Goal: Task Accomplishment & Management: Manage account settings

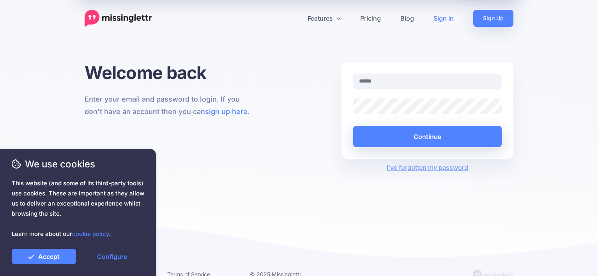
click at [327, 161] on div "Welcome back Enter your email and password to login. If you don't have an accou…" at bounding box center [299, 117] width 440 height 110
click at [407, 79] on input "text" at bounding box center [427, 81] width 148 height 15
type input "**********"
click at [443, 18] on link "Sign In" at bounding box center [443, 18] width 40 height 17
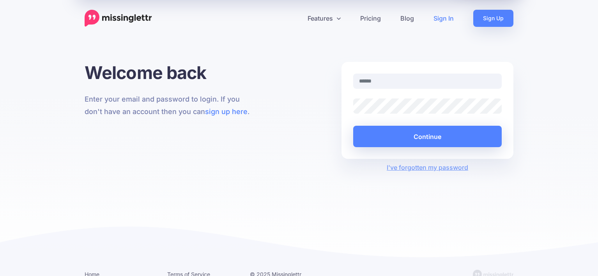
click at [402, 86] on input "text" at bounding box center [427, 81] width 148 height 15
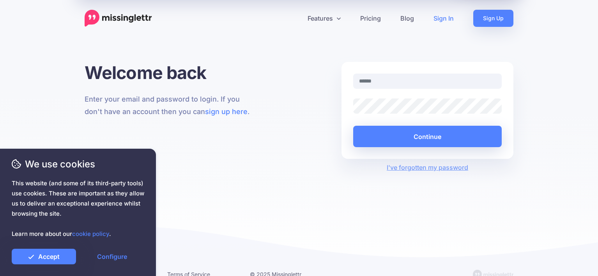
type input "**********"
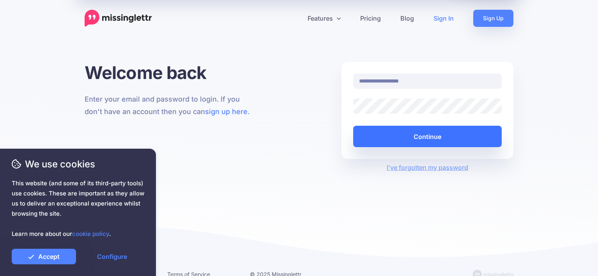
click at [411, 136] on button "Continue" at bounding box center [427, 136] width 148 height 21
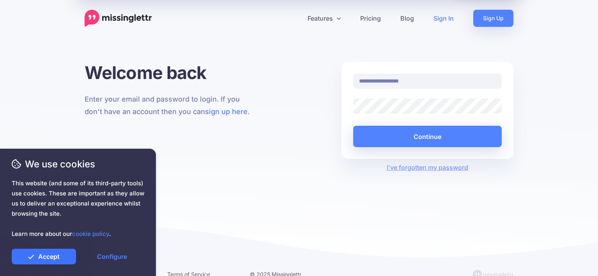
click at [56, 256] on link "Accept" at bounding box center [44, 257] width 64 height 16
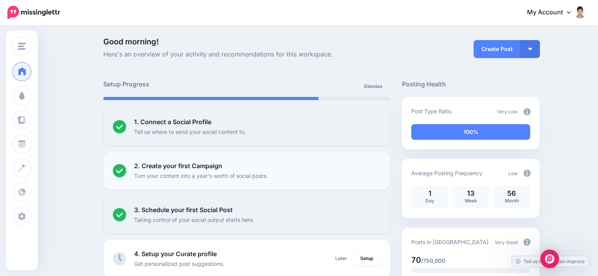
click at [377, 171] on div "2. Create your first Campaign Turn your content into a year's worth of social p…" at bounding box center [257, 170] width 247 height 19
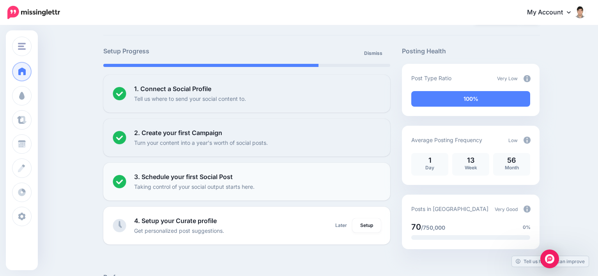
scroll to position [78, 0]
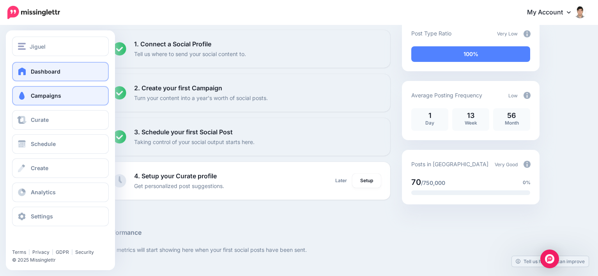
click at [44, 98] on span "Campaigns" at bounding box center [46, 95] width 30 height 7
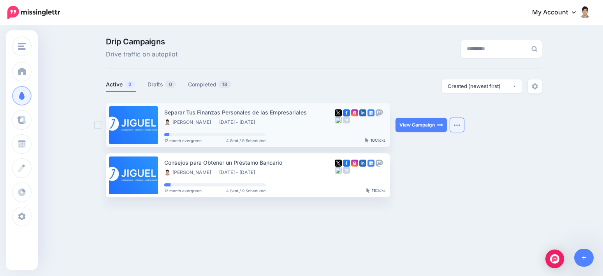
click at [462, 123] on button "button" at bounding box center [457, 125] width 14 height 14
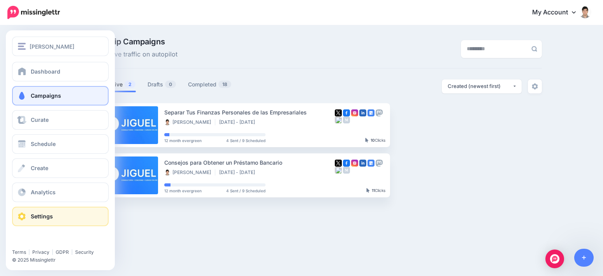
click at [41, 214] on span "Settings" at bounding box center [42, 216] width 22 height 7
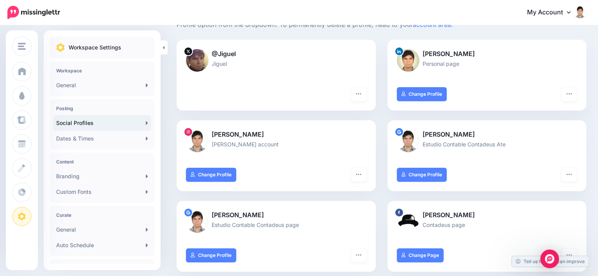
scroll to position [78, 0]
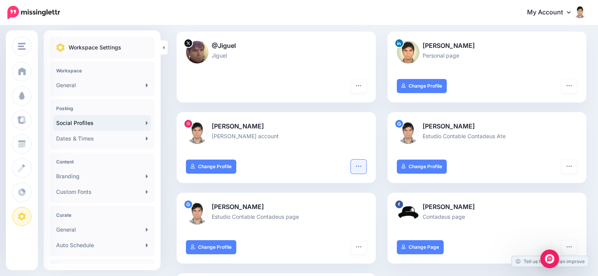
click at [361, 166] on icon "button" at bounding box center [358, 166] width 6 height 6
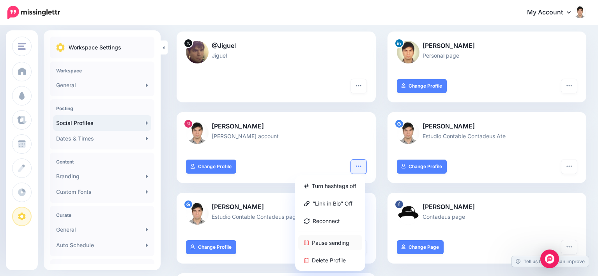
click at [338, 242] on link "Pause sending" at bounding box center [330, 242] width 64 height 15
click at [280, 158] on div "Jiguel Silva Santisteban Jiguel Silva Santisteban account" at bounding box center [275, 136] width 199 height 48
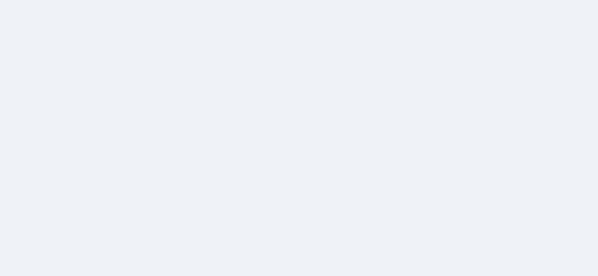
scroll to position [78, 0]
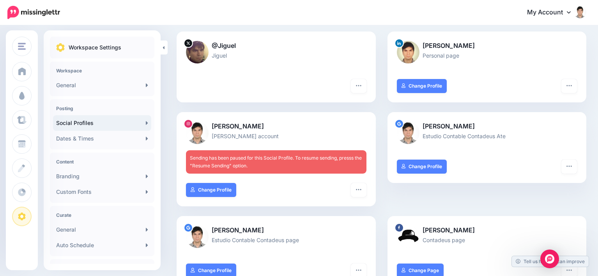
click at [571, 11] on link "My Account" at bounding box center [552, 12] width 67 height 19
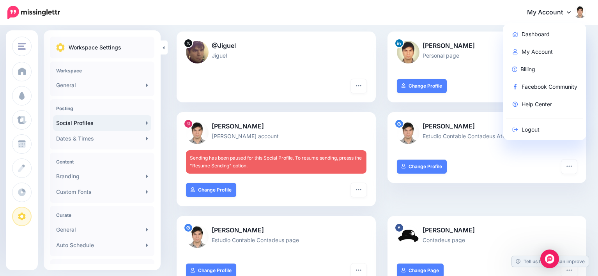
click at [571, 11] on link "My Account" at bounding box center [552, 12] width 67 height 19
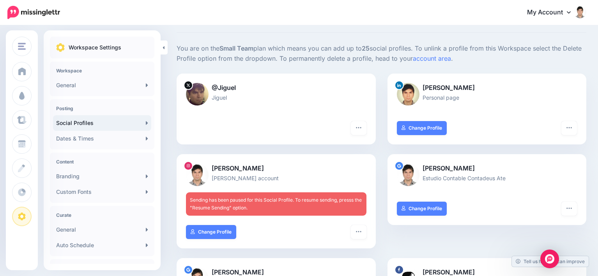
scroll to position [0, 0]
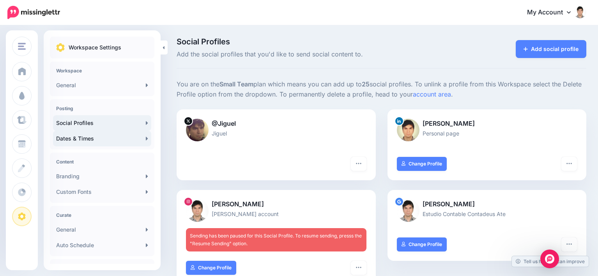
click at [73, 138] on link "Dates & Times" at bounding box center [102, 139] width 98 height 16
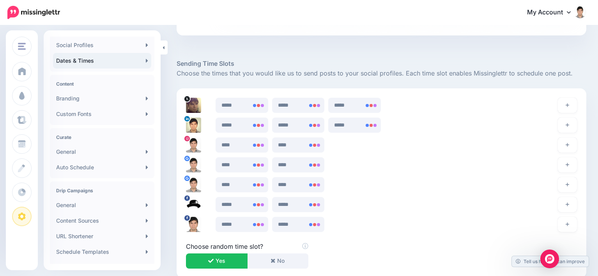
scroll to position [467, 0]
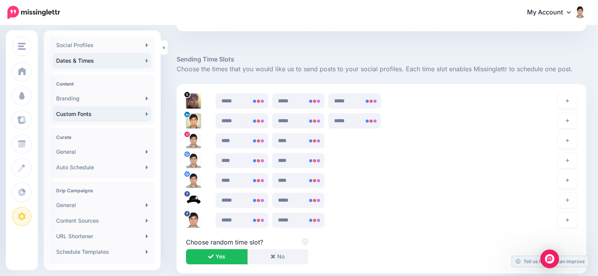
click at [71, 113] on link "Custom Fonts" at bounding box center [102, 114] width 98 height 16
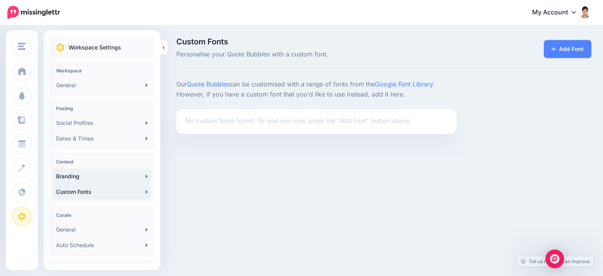
click at [69, 175] on link "Branding" at bounding box center [102, 177] width 98 height 16
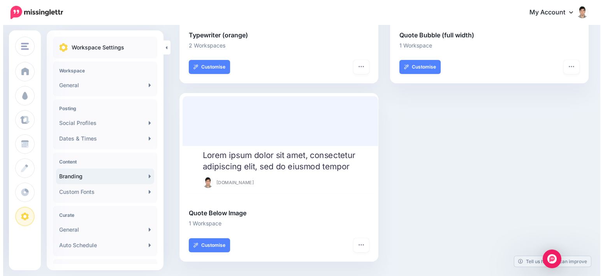
scroll to position [528, 0]
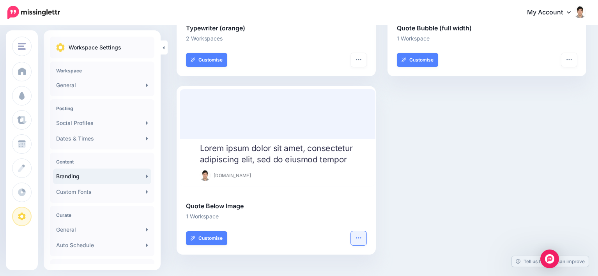
click at [366, 237] on button "button" at bounding box center [359, 238] width 16 height 14
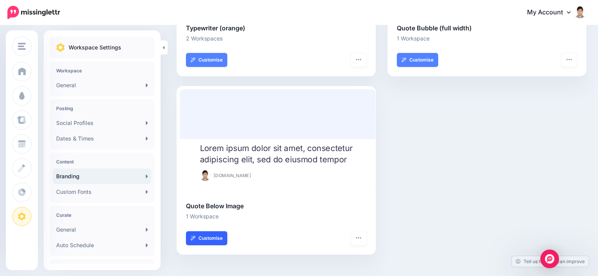
click at [206, 242] on link "Customise" at bounding box center [206, 238] width 41 height 14
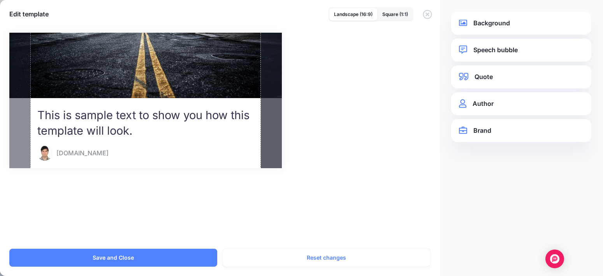
click at [489, 25] on link "Background" at bounding box center [521, 23] width 125 height 11
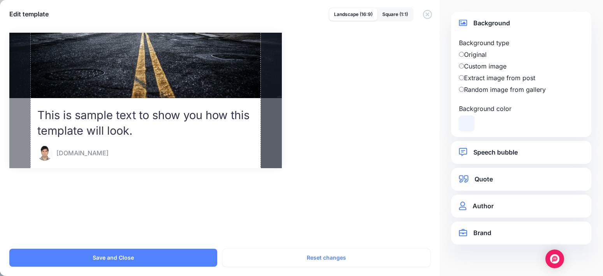
click at [478, 78] on label "Extract image from post" at bounding box center [521, 77] width 125 height 9
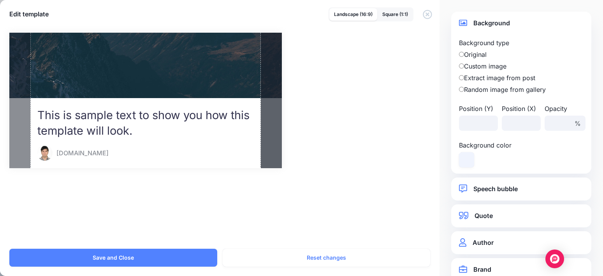
click at [478, 92] on label "Random image from gallery" at bounding box center [521, 89] width 125 height 9
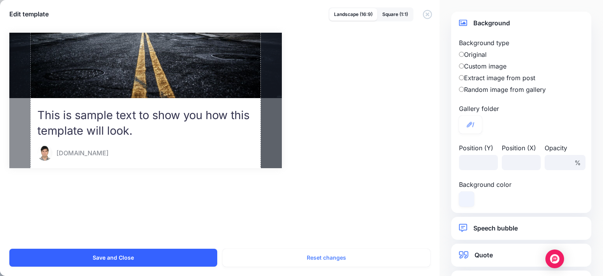
click at [131, 254] on button "Save and Close" at bounding box center [113, 258] width 208 height 18
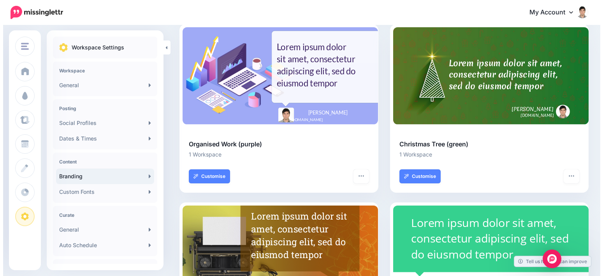
scroll to position [195, 0]
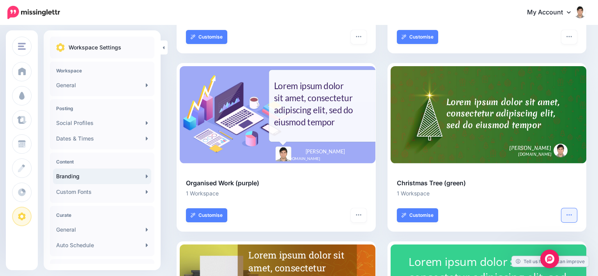
click at [572, 216] on icon "button" at bounding box center [569, 215] width 6 height 6
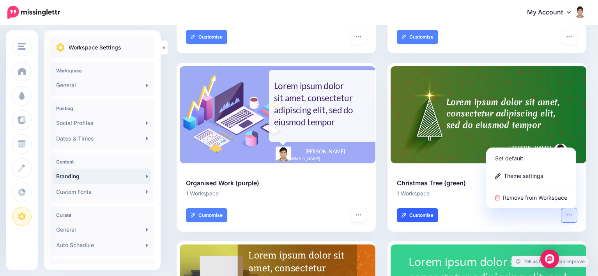
click at [428, 219] on link "Customise" at bounding box center [417, 215] width 41 height 14
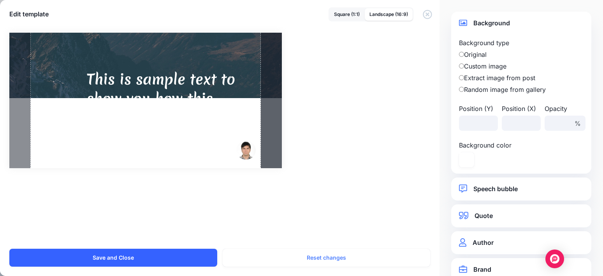
click at [132, 260] on button "Save and Close" at bounding box center [113, 258] width 208 height 18
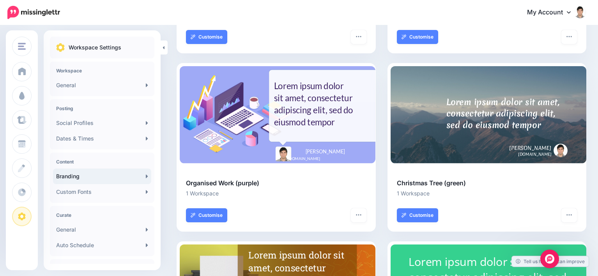
scroll to position [0, 0]
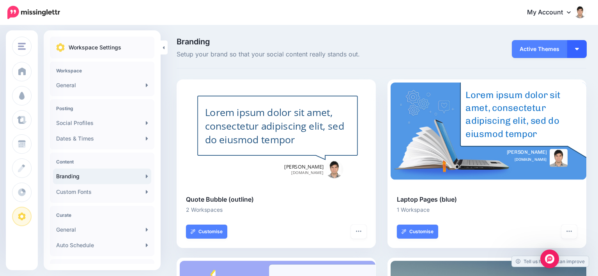
click at [581, 51] on button "button" at bounding box center [576, 49] width 19 height 18
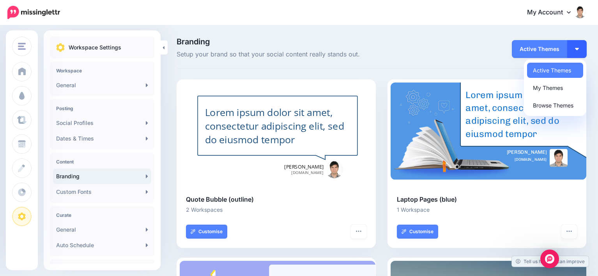
click at [581, 51] on button "button" at bounding box center [576, 49] width 19 height 18
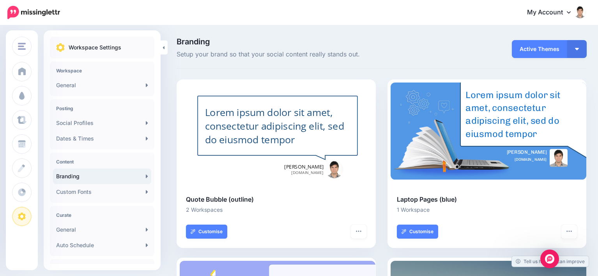
click at [544, 48] on span "Active Themes" at bounding box center [538, 49] width 55 height 18
click at [578, 49] on img "button" at bounding box center [577, 49] width 4 height 2
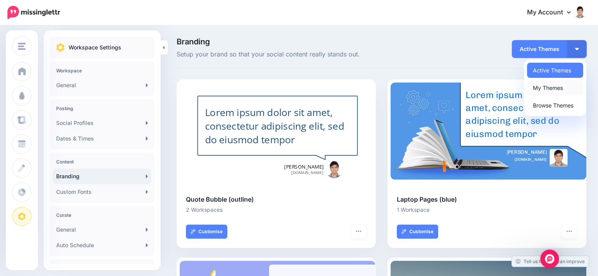
click at [562, 87] on link "My Themes" at bounding box center [555, 87] width 56 height 15
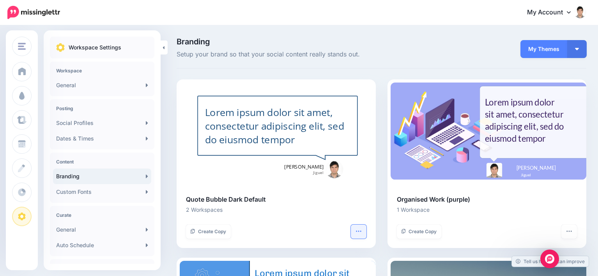
click at [361, 231] on icon "button" at bounding box center [358, 231] width 6 height 6
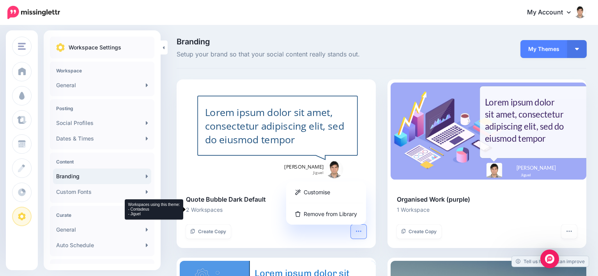
click at [205, 209] on li "2 Workspaces" at bounding box center [276, 209] width 180 height 9
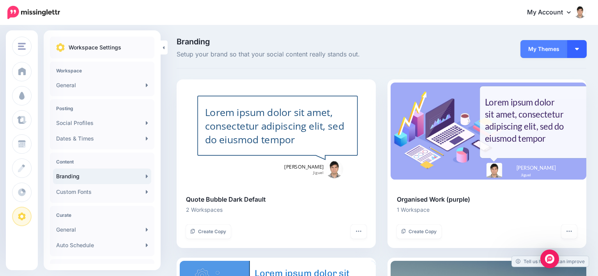
click at [582, 51] on button "button" at bounding box center [576, 49] width 19 height 18
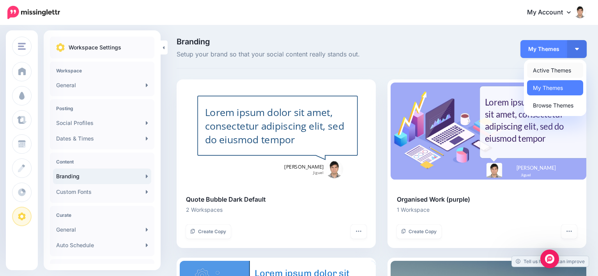
click at [555, 70] on link "Active Themes" at bounding box center [555, 70] width 56 height 15
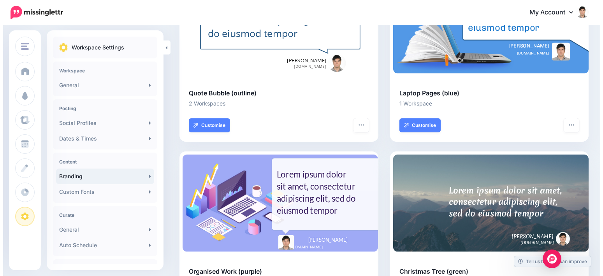
scroll to position [39, 0]
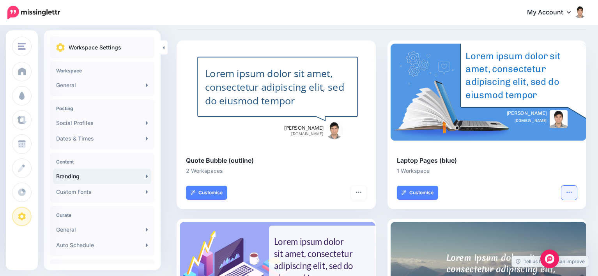
click at [571, 192] on icon "button" at bounding box center [568, 192] width 5 height 1
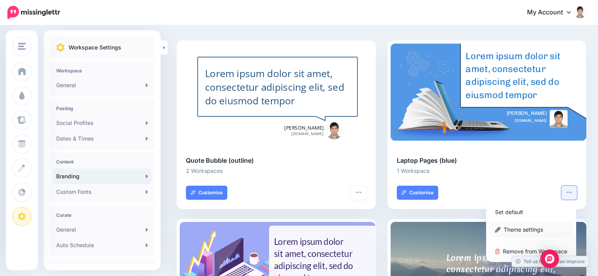
click at [544, 228] on link "Theme settings" at bounding box center [531, 229] width 84 height 15
type input "**********"
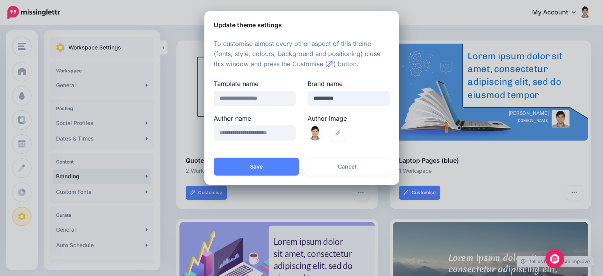
click at [339, 102] on input "**********" at bounding box center [349, 98] width 82 height 15
click at [345, 164] on button "Cancel" at bounding box center [347, 167] width 85 height 18
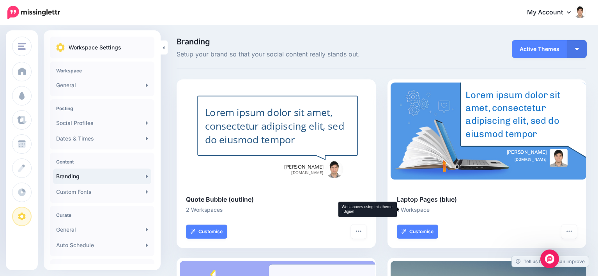
click at [418, 210] on li "1 Workspace" at bounding box center [487, 209] width 180 height 9
click at [419, 231] on link "Customise" at bounding box center [417, 232] width 41 height 14
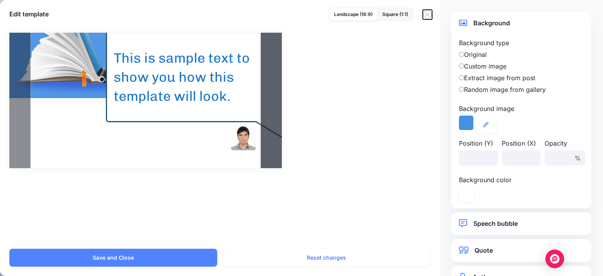
click at [428, 13] on icon "button" at bounding box center [427, 14] width 9 height 9
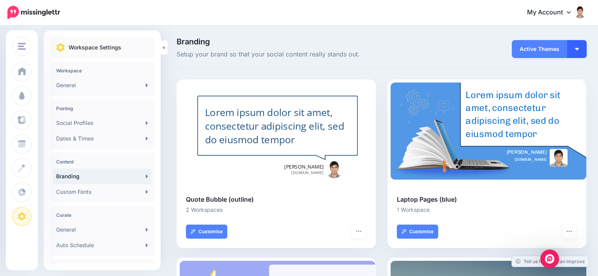
click at [586, 47] on button "button" at bounding box center [576, 49] width 19 height 18
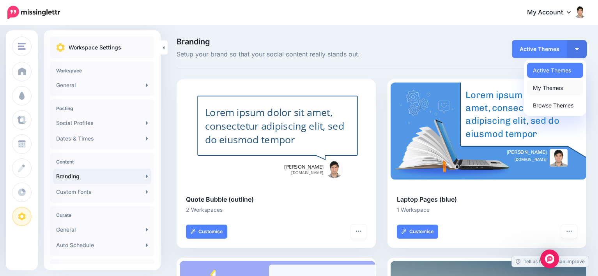
click at [568, 88] on link "My Themes" at bounding box center [555, 87] width 56 height 15
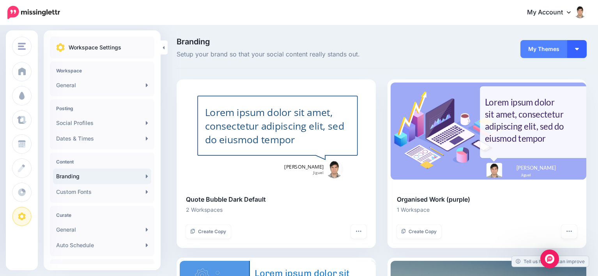
click at [578, 49] on img "button" at bounding box center [577, 49] width 4 height 2
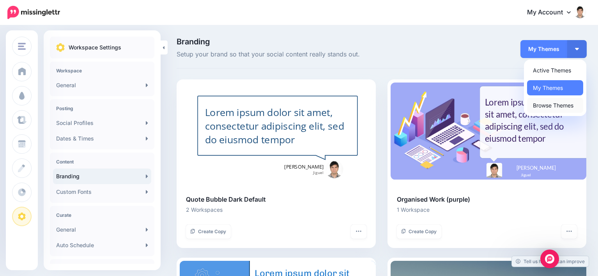
click at [559, 107] on link "Browse Themes" at bounding box center [555, 105] width 56 height 15
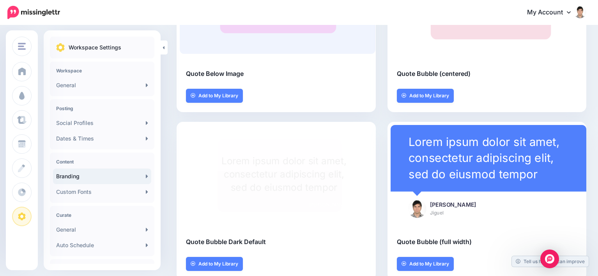
scroll to position [8, 0]
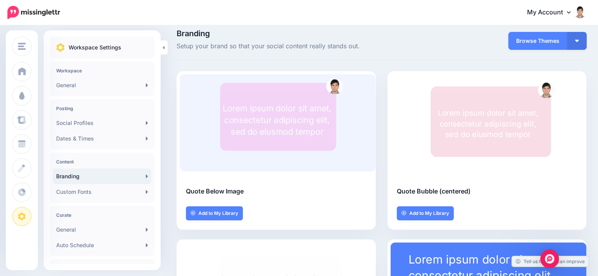
click at [453, 130] on div "Lorem ipsum dolor sit amet, consectetur adipiscing elit, sed do eiusmod tempor" at bounding box center [487, 124] width 100 height 32
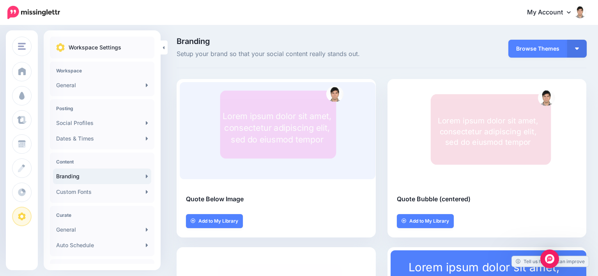
scroll to position [0, 0]
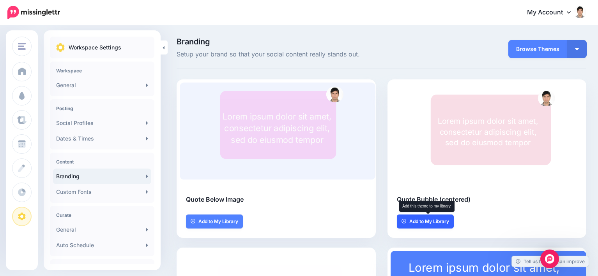
click at [428, 219] on span "Add to My Library" at bounding box center [429, 221] width 40 height 5
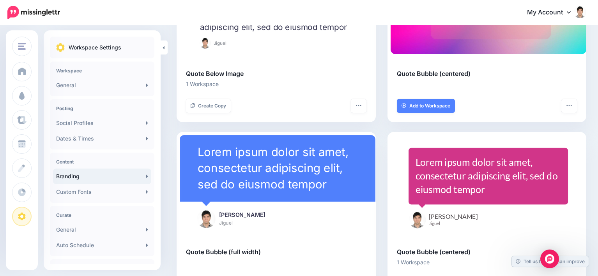
scroll to position [1063, 0]
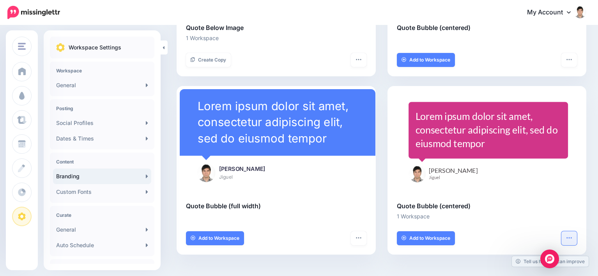
click at [572, 236] on icon "button" at bounding box center [569, 238] width 6 height 6
click at [453, 175] on div "Combined-Shape Created with Sketch." at bounding box center [487, 132] width 159 height 100
click at [458, 142] on div "Lorem ipsum dolor sit amet, consectetur adipiscing elit, sed do eiusmod tempor" at bounding box center [487, 129] width 145 height 41
click at [412, 217] on li "1 Workspace" at bounding box center [487, 216] width 180 height 9
click at [408, 216] on li "1 Workspace" at bounding box center [487, 216] width 180 height 9
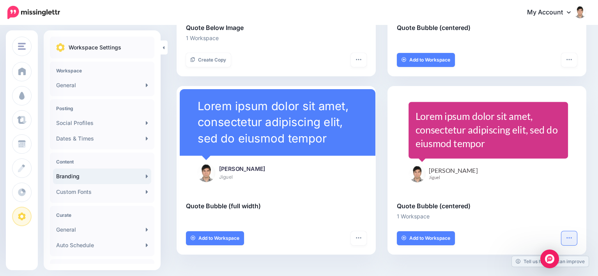
click at [576, 242] on button "button" at bounding box center [569, 238] width 16 height 14
click at [431, 190] on div "Combined-Shape Created with Sketch. Jiguel Silva santisteban Jiguel Lorem ipsum…" at bounding box center [486, 139] width 199 height 106
click at [445, 148] on div "Lorem ipsum dolor sit amet, consectetur adipiscing elit, sed do eiusmod tempor" at bounding box center [487, 129] width 145 height 41
click at [449, 129] on div "Lorem ipsum dolor sit amet, consectetur adipiscing elit, sed do eiusmod tempor" at bounding box center [487, 129] width 145 height 41
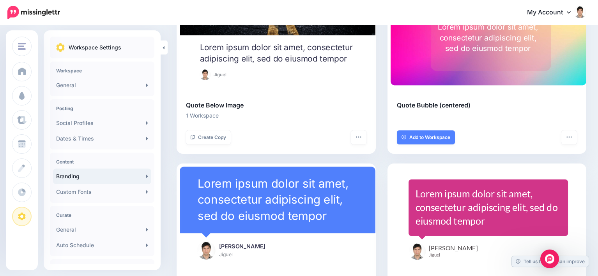
scroll to position [986, 0]
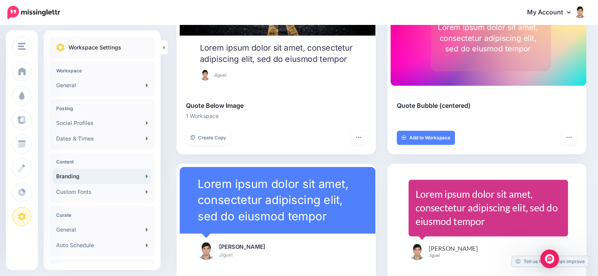
click at [488, 58] on div "Lorem ipsum dolor sit amet, consectetur adipiscing elit, sed do eiusmod tempor" at bounding box center [487, 38] width 100 height 44
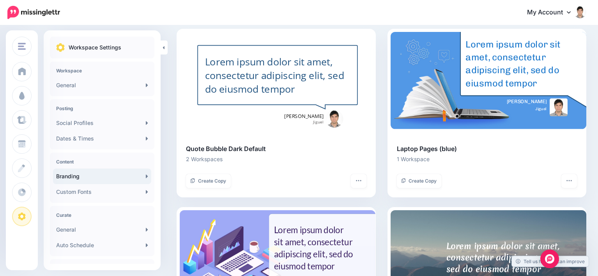
scroll to position [0, 0]
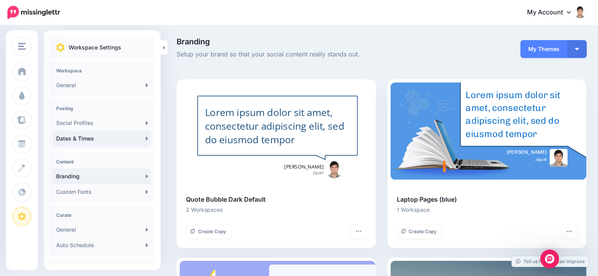
click at [69, 139] on link "Dates & Times" at bounding box center [102, 139] width 98 height 16
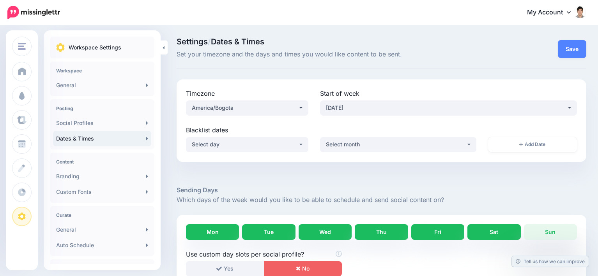
click at [81, 75] on div "Workspace General" at bounding box center [102, 79] width 104 height 35
click at [75, 70] on h4 "Workspace" at bounding box center [102, 71] width 92 height 6
click at [72, 86] on link "General" at bounding box center [102, 86] width 98 height 16
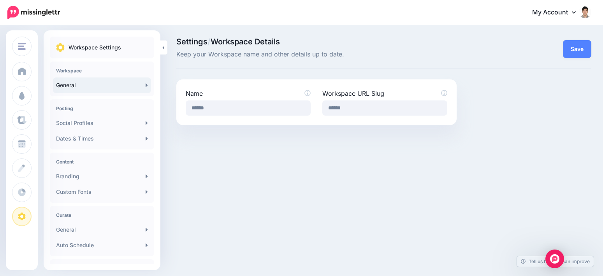
click at [573, 10] on icon at bounding box center [574, 12] width 4 height 6
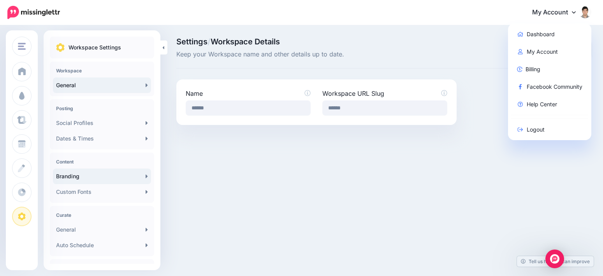
click at [75, 177] on link "Branding" at bounding box center [102, 177] width 98 height 16
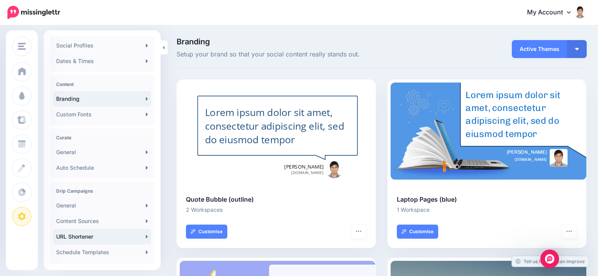
scroll to position [78, 0]
click at [83, 155] on link "General" at bounding box center [102, 152] width 98 height 16
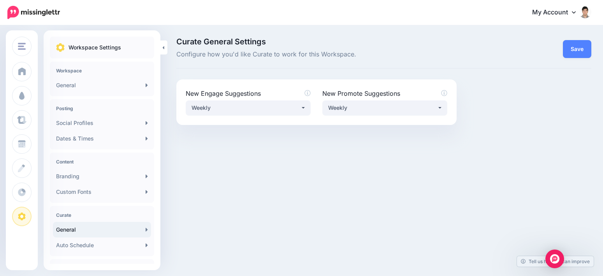
click at [84, 46] on p "Workspace Settings" at bounding box center [95, 47] width 53 height 9
click at [65, 85] on link "General" at bounding box center [102, 86] width 98 height 16
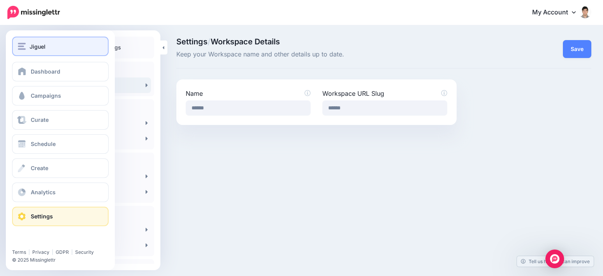
click at [41, 49] on span "Jiguel" at bounding box center [38, 46] width 16 height 9
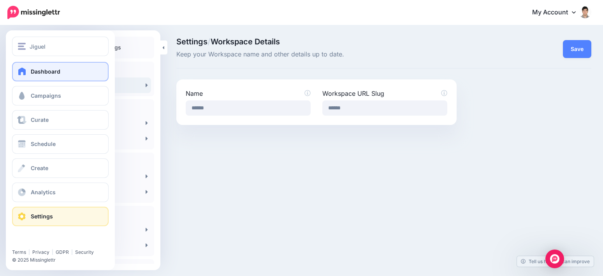
click at [44, 74] on span "Dashboard" at bounding box center [46, 71] width 30 height 7
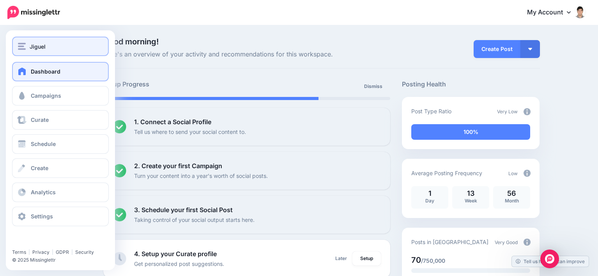
click at [26, 44] on div "Jiguel" at bounding box center [60, 46] width 85 height 9
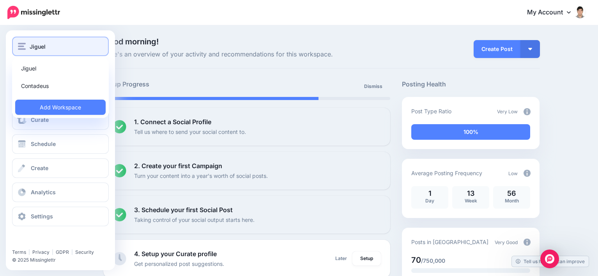
click at [26, 44] on div "Jiguel" at bounding box center [60, 46] width 85 height 9
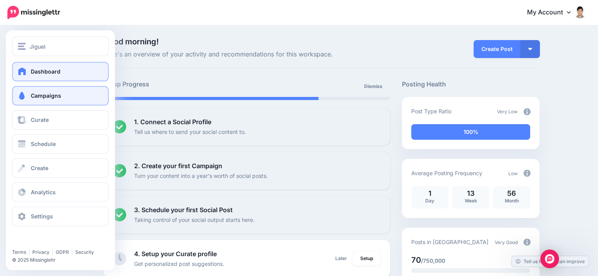
click at [52, 98] on span "Campaigns" at bounding box center [46, 95] width 30 height 7
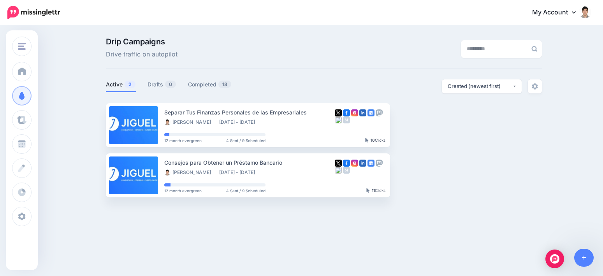
drag, startPoint x: 357, startPoint y: 111, endPoint x: 305, endPoint y: 79, distance: 61.2
click at [305, 79] on ul "Active 2 Drafts 0 Completed 18" at bounding box center [215, 85] width 218 height 13
click at [114, 82] on link "Active 2" at bounding box center [121, 84] width 30 height 9
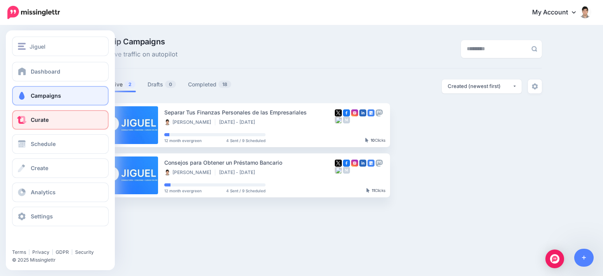
click at [24, 116] on span at bounding box center [22, 120] width 10 height 8
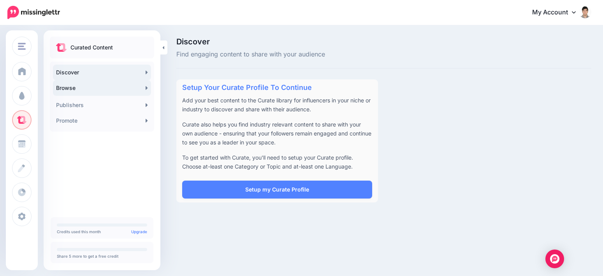
click at [81, 86] on link "Browse" at bounding box center [102, 88] width 98 height 16
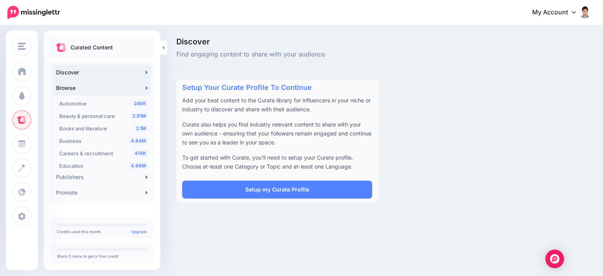
click at [81, 86] on link "Browse" at bounding box center [102, 88] width 98 height 16
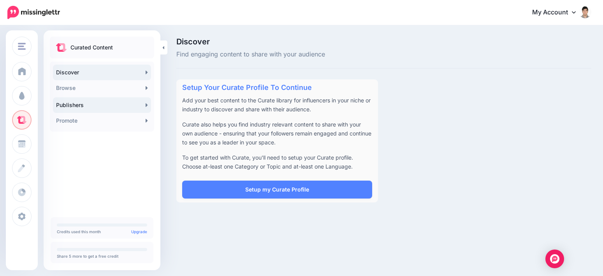
click at [77, 106] on link "Publishers" at bounding box center [102, 105] width 98 height 16
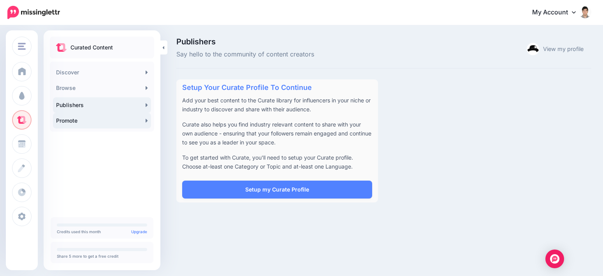
click at [71, 120] on link "Promote" at bounding box center [102, 121] width 98 height 16
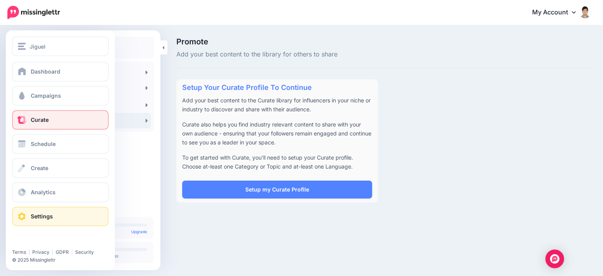
click at [38, 215] on span "Settings" at bounding box center [42, 216] width 22 height 7
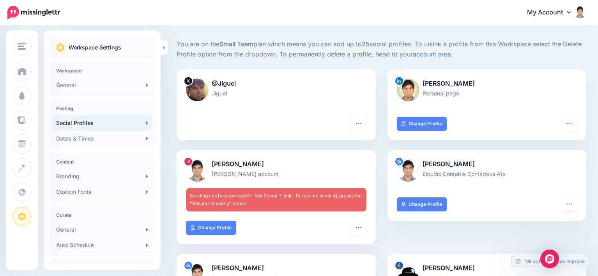
scroll to position [78, 0]
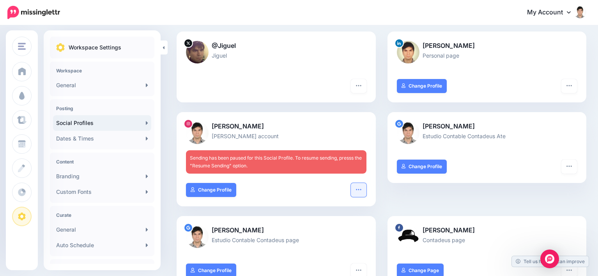
click at [357, 189] on button "button" at bounding box center [359, 190] width 16 height 14
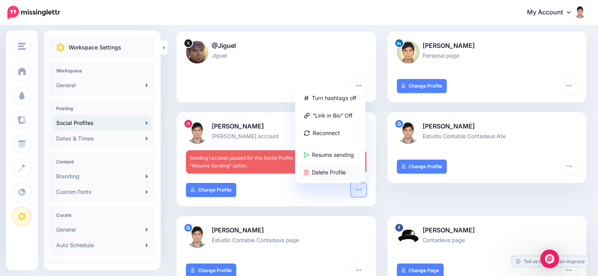
click at [337, 176] on link "Delete Profile" at bounding box center [330, 172] width 64 height 15
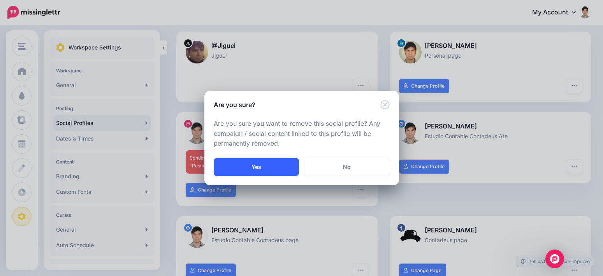
click at [267, 165] on button "Yes" at bounding box center [256, 167] width 85 height 18
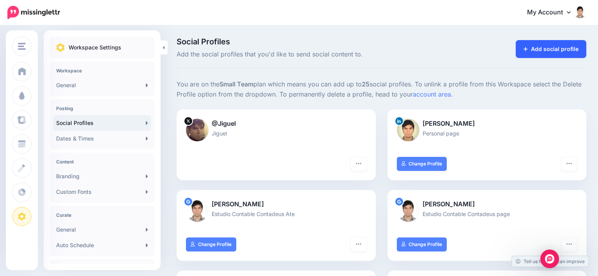
click at [553, 48] on link "Add social profile" at bounding box center [550, 49] width 71 height 18
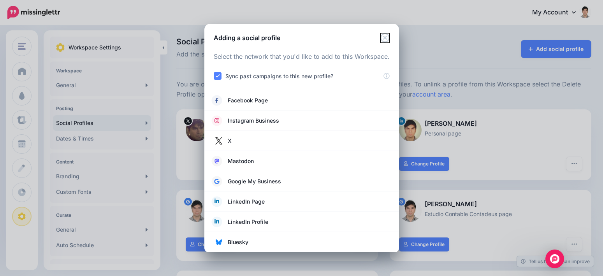
click at [386, 37] on icon "Close" at bounding box center [385, 37] width 9 height 9
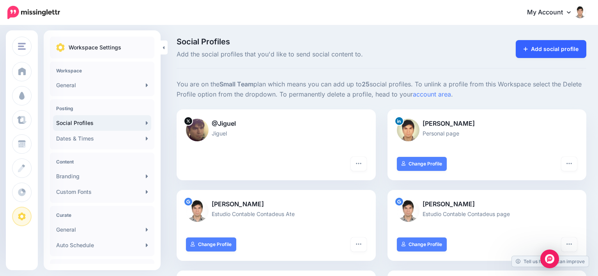
click at [552, 48] on link "Add social profile" at bounding box center [550, 49] width 71 height 18
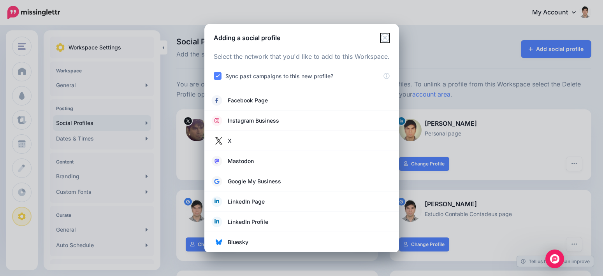
click at [386, 37] on icon "Close" at bounding box center [385, 37] width 9 height 9
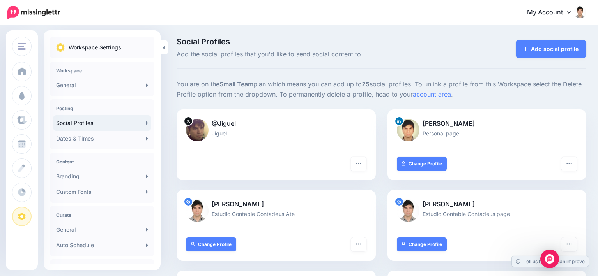
click at [571, 11] on link "My Account" at bounding box center [552, 12] width 67 height 19
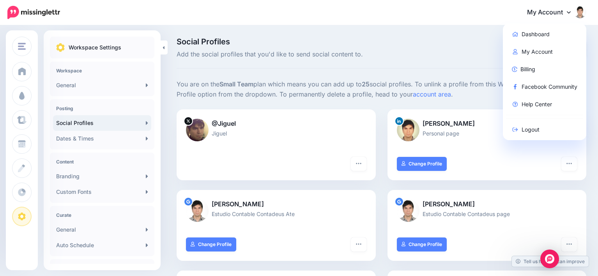
click at [571, 11] on link "My Account" at bounding box center [552, 12] width 67 height 19
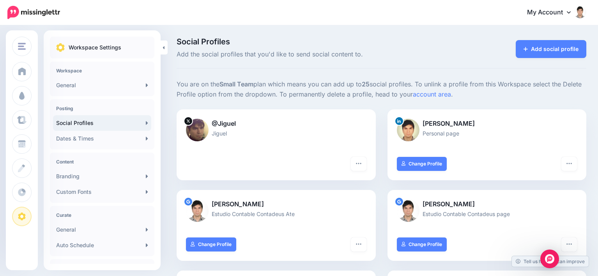
click at [107, 44] on p "Workspace Settings" at bounding box center [95, 47] width 53 height 9
click at [69, 70] on h4 "Workspace" at bounding box center [102, 71] width 92 height 6
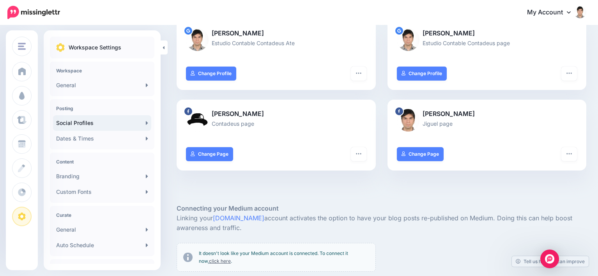
scroll to position [49, 0]
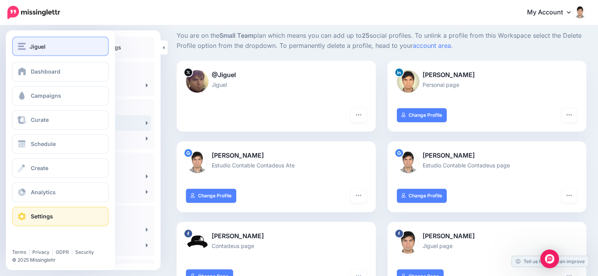
click at [35, 46] on span "Jiguel" at bounding box center [38, 46] width 16 height 9
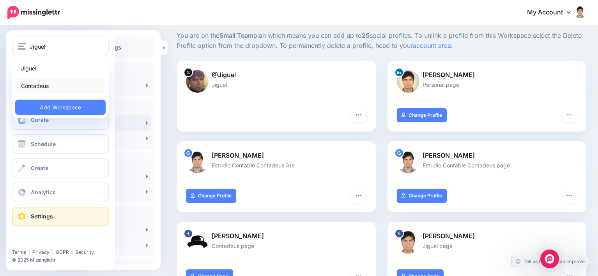
click at [35, 84] on link "Contadeus" at bounding box center [60, 85] width 90 height 15
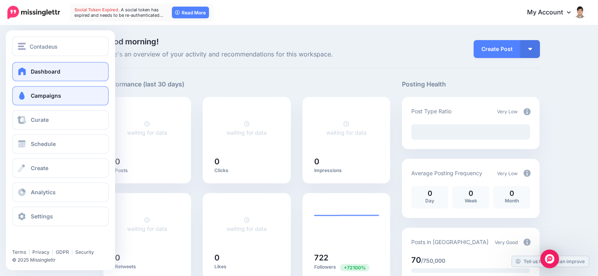
click at [47, 94] on span "Campaigns" at bounding box center [46, 95] width 30 height 7
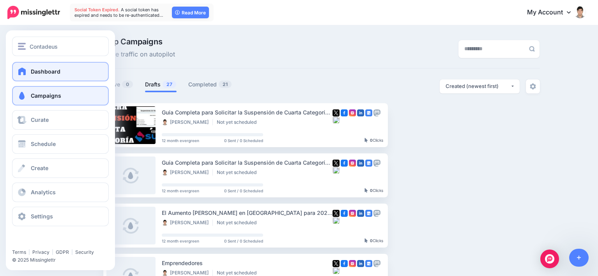
click at [30, 71] on link "Dashboard" at bounding box center [60, 71] width 97 height 19
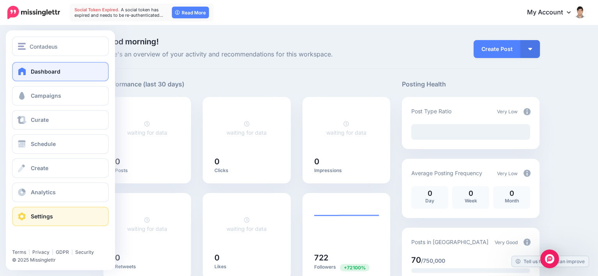
click at [53, 222] on link "Settings" at bounding box center [60, 216] width 97 height 19
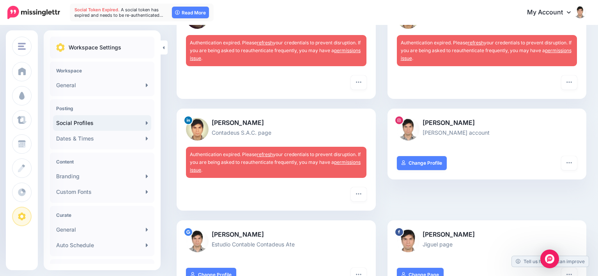
scroll to position [117, 0]
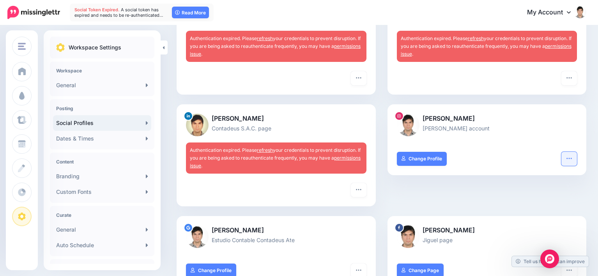
click at [572, 158] on icon "button" at bounding box center [569, 158] width 6 height 6
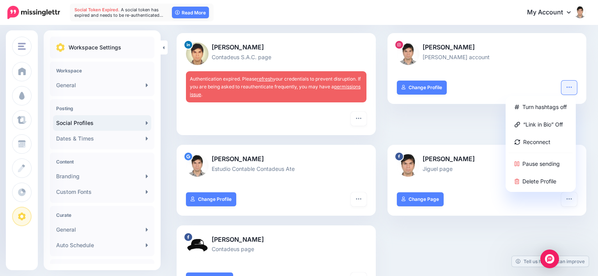
scroll to position [195, 0]
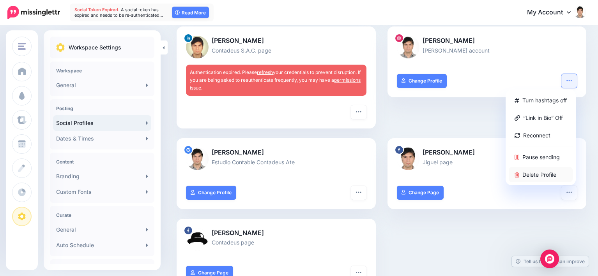
click at [540, 175] on link "Delete Profile" at bounding box center [540, 174] width 64 height 15
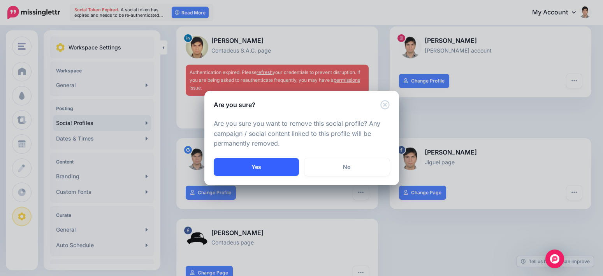
click at [257, 167] on button "Yes" at bounding box center [256, 167] width 85 height 18
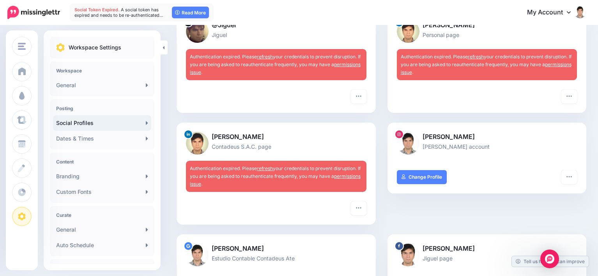
scroll to position [78, 0]
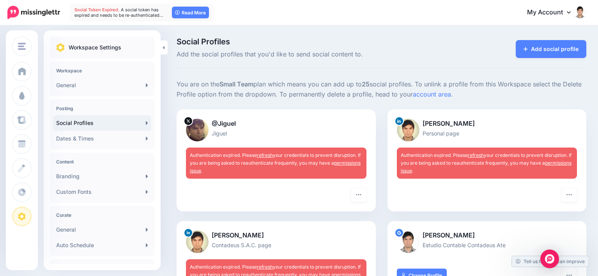
click at [263, 154] on link "refresh" at bounding box center [265, 155] width 16 height 6
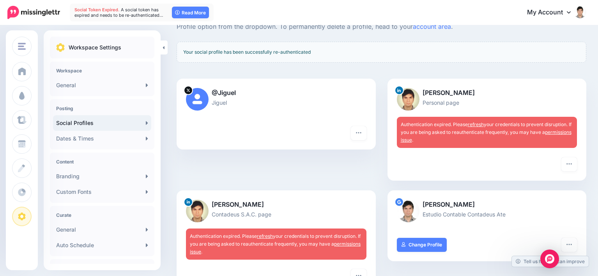
scroll to position [78, 0]
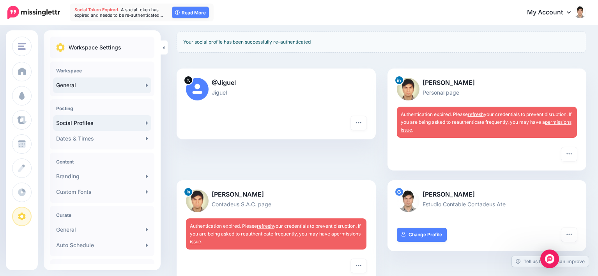
click at [96, 88] on link "General" at bounding box center [102, 86] width 98 height 16
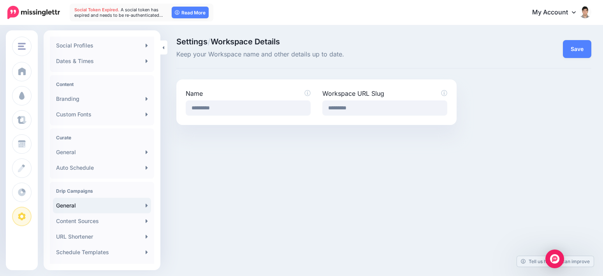
scroll to position [78, 0]
click at [91, 155] on link "General" at bounding box center [102, 152] width 98 height 16
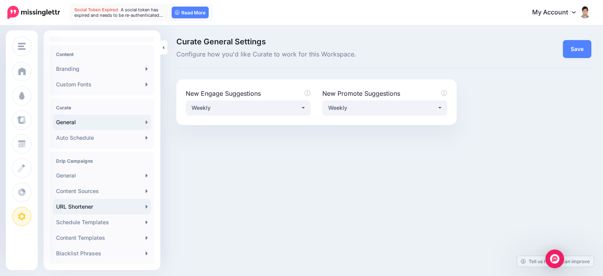
scroll to position [152, 0]
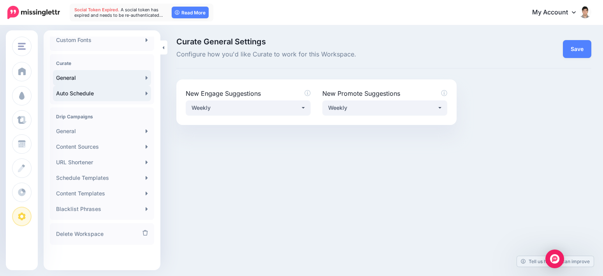
click at [94, 95] on link "Auto Schedule" at bounding box center [102, 94] width 98 height 16
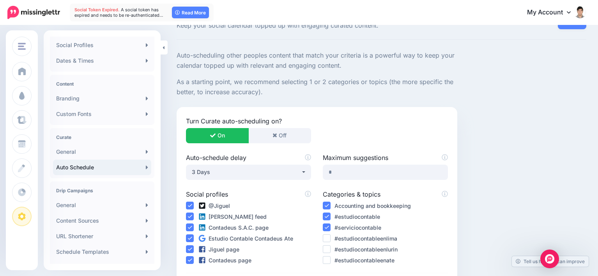
scroll to position [78, 0]
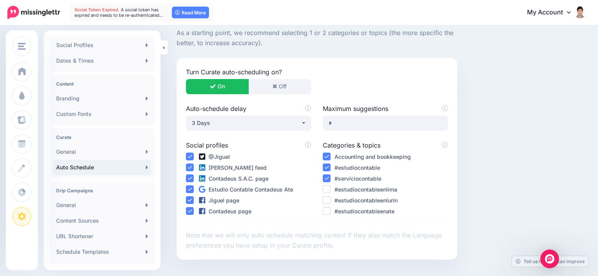
click at [326, 189] on ins at bounding box center [327, 189] width 8 height 8
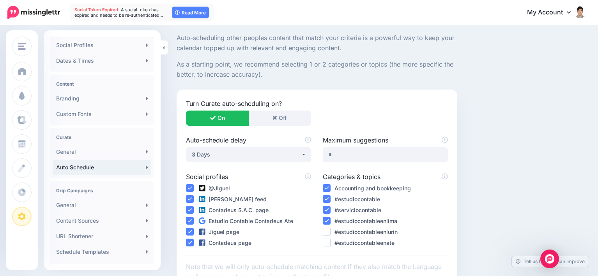
scroll to position [0, 0]
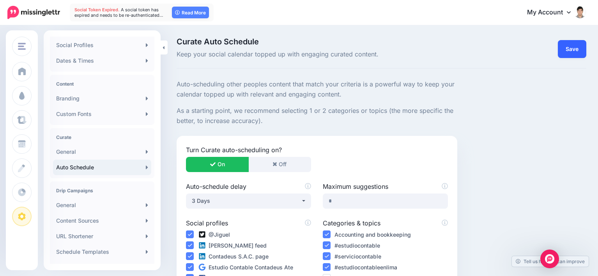
click at [573, 48] on link "Save" at bounding box center [571, 49] width 28 height 18
click at [582, 49] on link "Save" at bounding box center [571, 49] width 28 height 18
click at [77, 205] on link "General" at bounding box center [102, 205] width 98 height 16
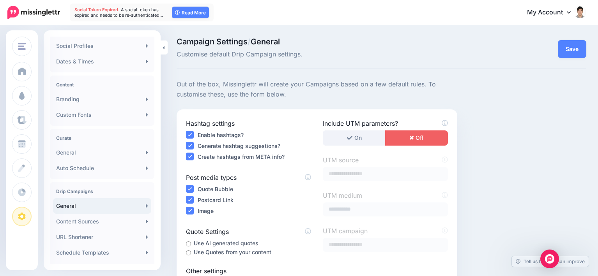
scroll to position [78, 0]
click at [92, 219] on link "Content Sources" at bounding box center [102, 221] width 98 height 16
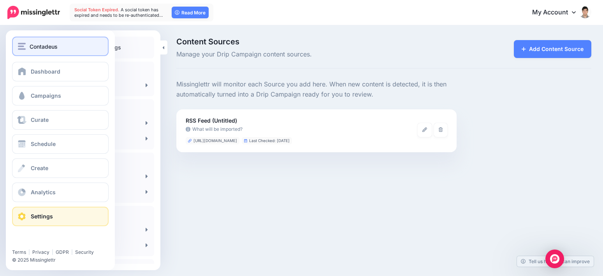
click at [44, 49] on span "Contadeus" at bounding box center [44, 46] width 28 height 9
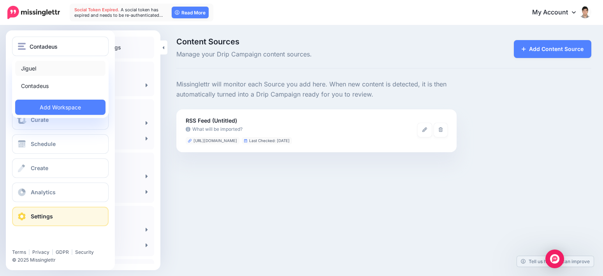
click at [42, 72] on link "Jiguel" at bounding box center [60, 68] width 90 height 15
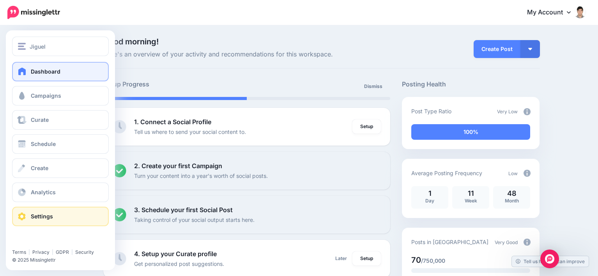
click at [28, 217] on link "Settings" at bounding box center [60, 216] width 97 height 19
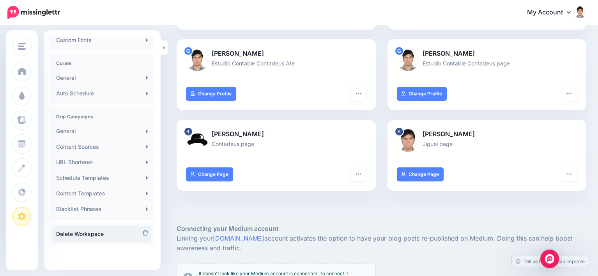
scroll to position [156, 0]
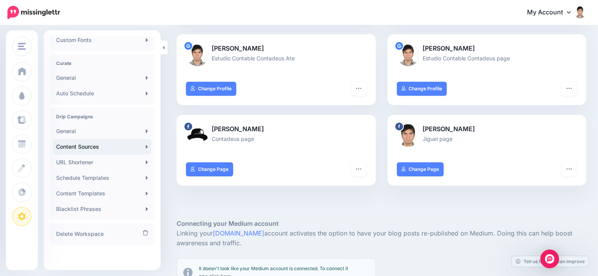
click at [92, 144] on link "Content Sources" at bounding box center [102, 147] width 98 height 16
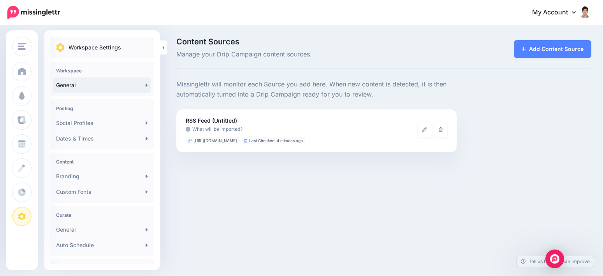
click at [94, 85] on link "General" at bounding box center [102, 86] width 98 height 16
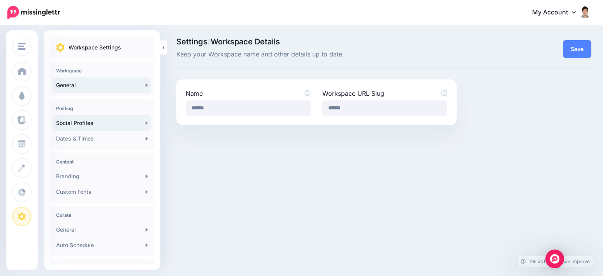
click at [97, 124] on link "Social Profiles" at bounding box center [102, 123] width 98 height 16
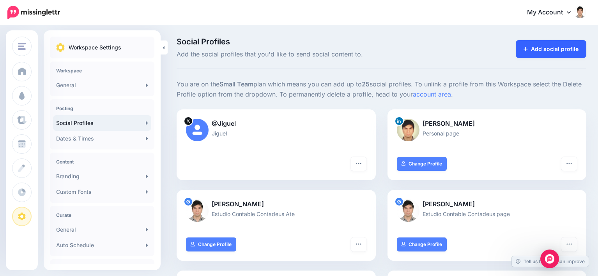
click at [575, 44] on link "Add social profile" at bounding box center [550, 49] width 71 height 18
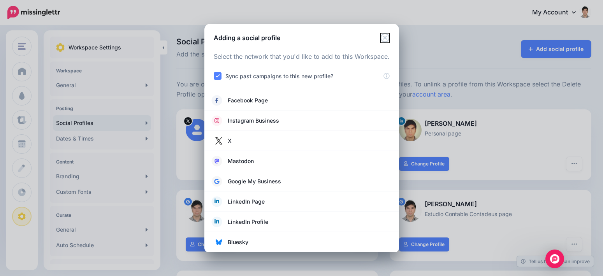
click at [385, 36] on icon "Close" at bounding box center [385, 37] width 9 height 9
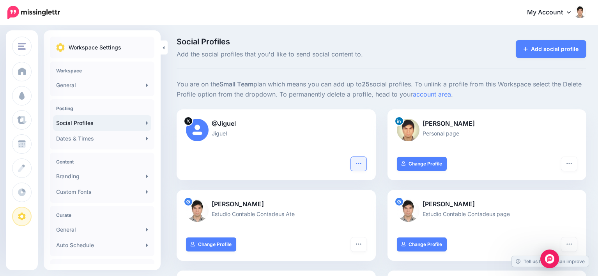
click at [360, 165] on icon "button" at bounding box center [358, 163] width 6 height 6
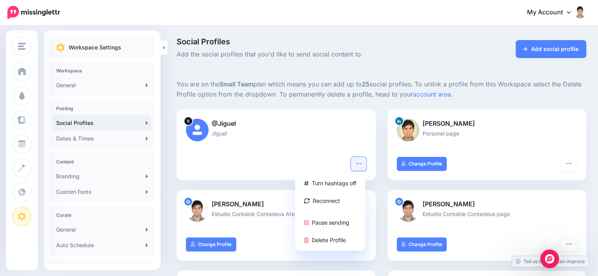
click at [360, 165] on icon "button" at bounding box center [358, 163] width 6 height 6
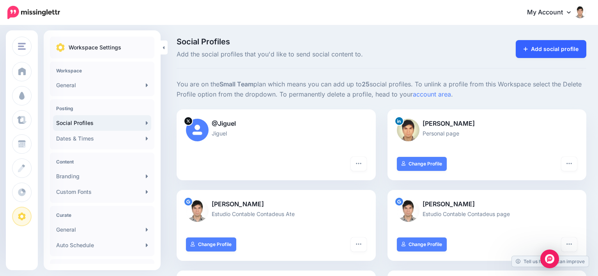
click at [570, 50] on link "Add social profile" at bounding box center [550, 49] width 71 height 18
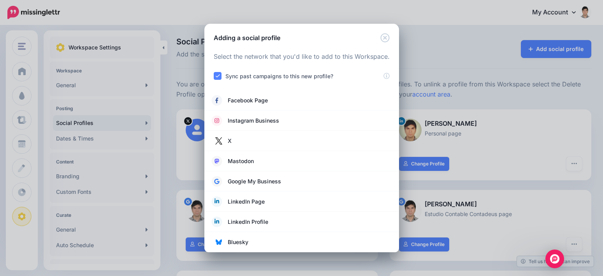
click at [437, 75] on div "Adding a social profile Loading Select the network that you'd like to add to th…" at bounding box center [301, 138] width 603 height 276
click at [384, 37] on icon "Close" at bounding box center [385, 37] width 9 height 9
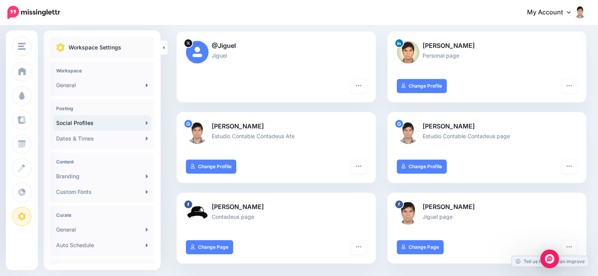
scroll to position [39, 0]
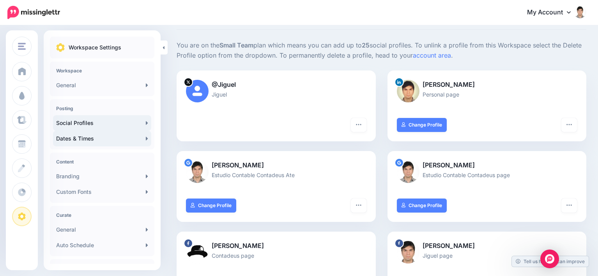
click at [103, 138] on link "Dates & Times" at bounding box center [102, 139] width 98 height 16
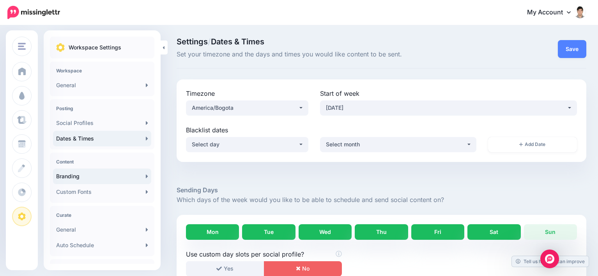
click at [79, 175] on link "Branding" at bounding box center [102, 177] width 98 height 16
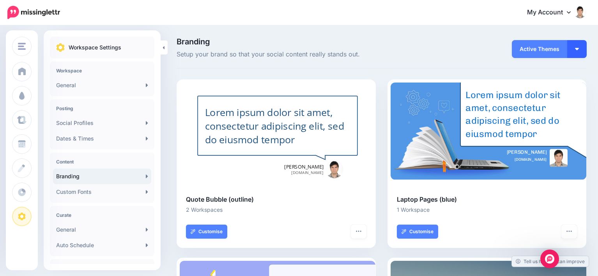
click at [579, 47] on button "button" at bounding box center [576, 49] width 19 height 18
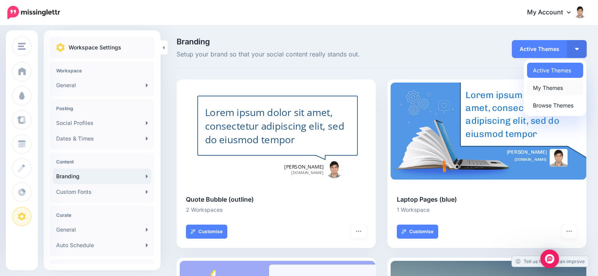
click at [566, 88] on link "My Themes" at bounding box center [555, 87] width 56 height 15
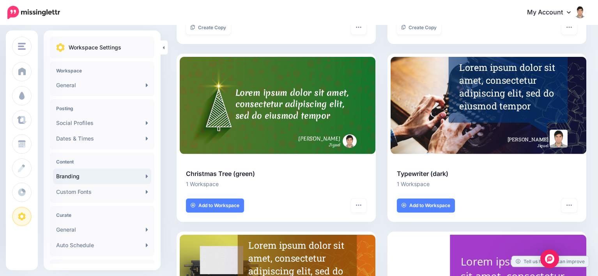
scroll to position [390, 0]
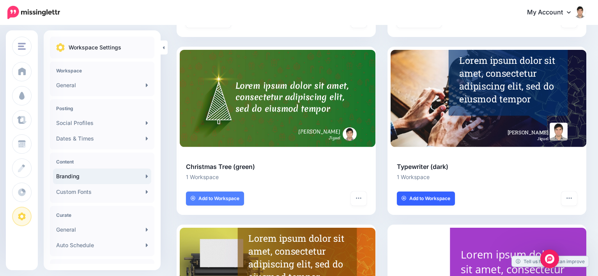
click at [437, 197] on span "Add to Workspace" at bounding box center [429, 198] width 41 height 5
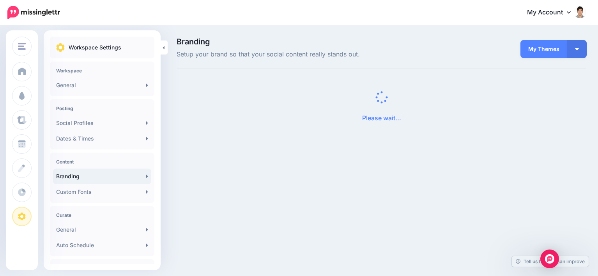
scroll to position [0, 0]
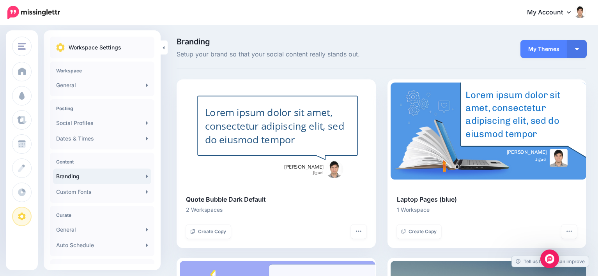
click at [554, 49] on span "My Themes" at bounding box center [543, 49] width 47 height 18
click at [584, 46] on button "button" at bounding box center [576, 49] width 19 height 18
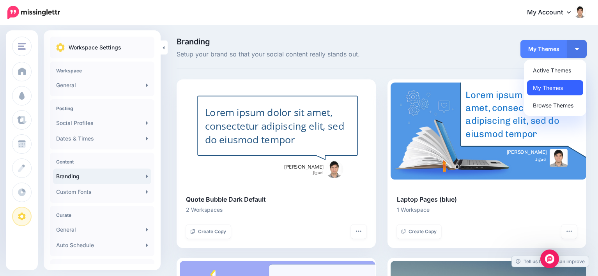
click at [560, 87] on link "My Themes" at bounding box center [555, 87] width 56 height 15
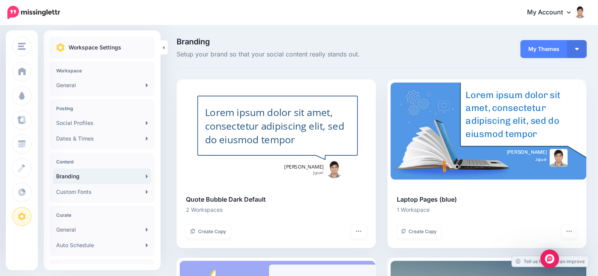
click at [496, 60] on div "Branding Setup your brand so that your social content really stands out. My The…" at bounding box center [380, 53] width 409 height 31
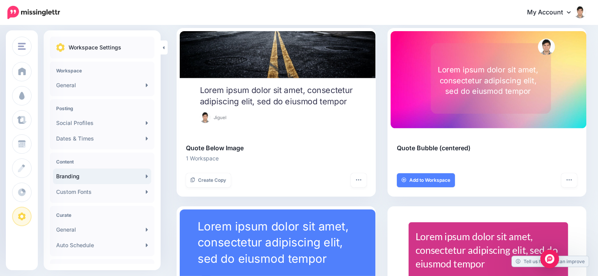
scroll to position [935, 0]
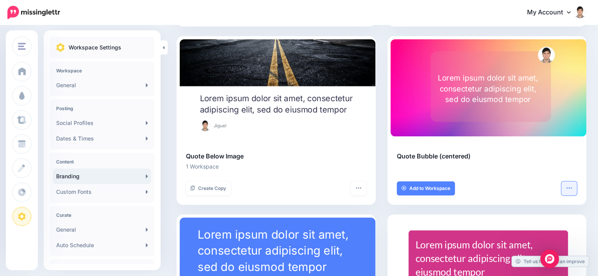
click at [572, 187] on icon "button" at bounding box center [569, 188] width 6 height 6
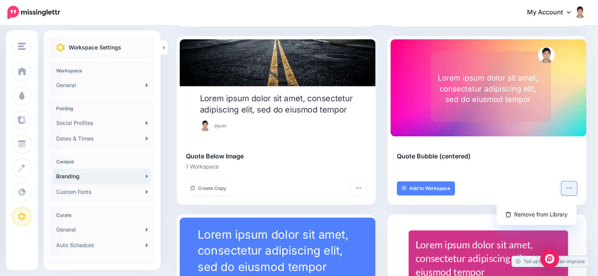
click at [457, 130] on div at bounding box center [488, 87] width 196 height 97
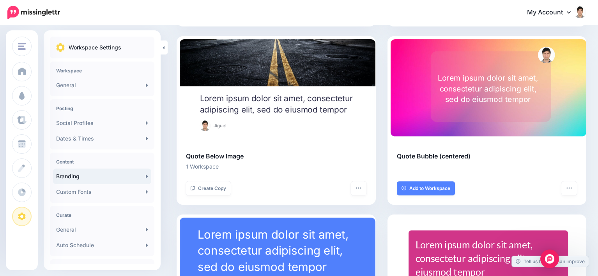
click at [482, 89] on div "Lorem ipsum dolor sit amet, consectetur adipiscing elit, sed do eiusmod tempor" at bounding box center [487, 89] width 100 height 32
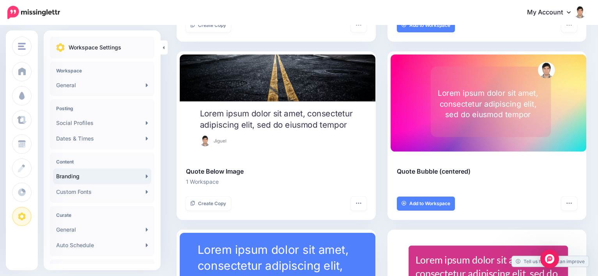
scroll to position [908, 0]
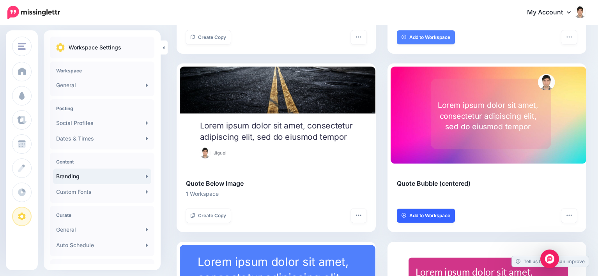
click at [431, 217] on span "Add to Workspace" at bounding box center [429, 215] width 41 height 5
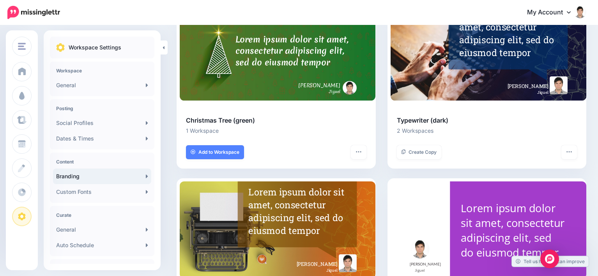
scroll to position [545, 0]
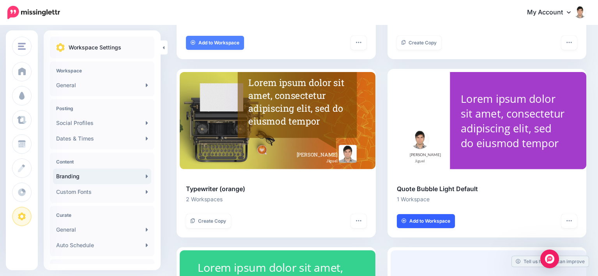
click at [434, 221] on span "Add to Workspace" at bounding box center [429, 221] width 41 height 5
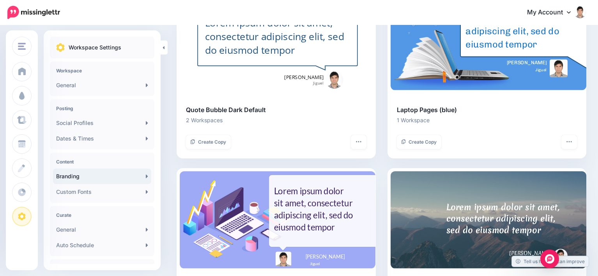
scroll to position [0, 0]
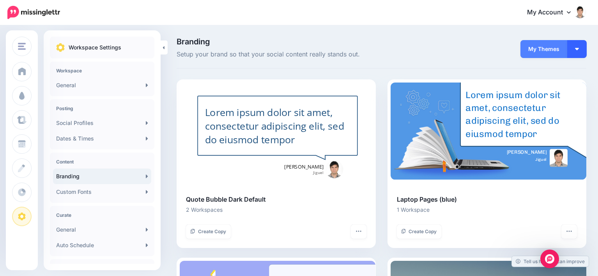
click at [586, 50] on button "button" at bounding box center [576, 49] width 19 height 18
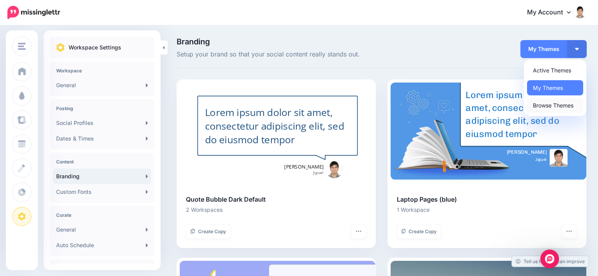
click at [555, 109] on link "Browse Themes" at bounding box center [555, 105] width 56 height 15
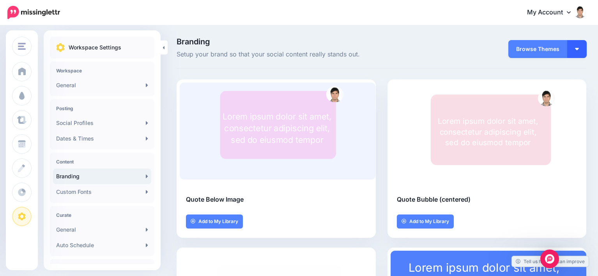
click at [586, 49] on button "button" at bounding box center [576, 49] width 19 height 18
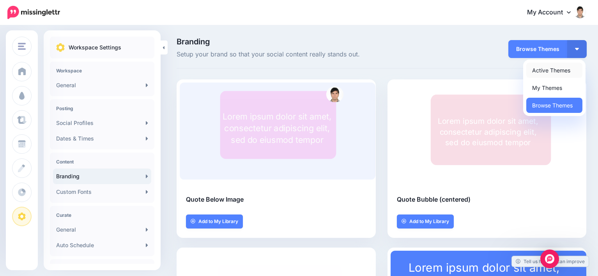
click at [559, 68] on link "Active Themes" at bounding box center [554, 70] width 56 height 15
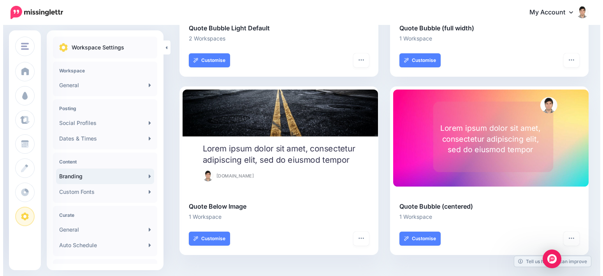
scroll to position [707, 0]
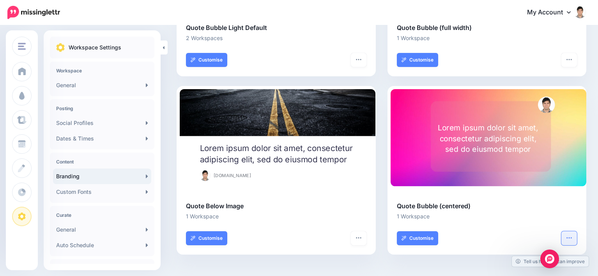
click at [572, 239] on icon "button" at bounding box center [569, 238] width 6 height 6
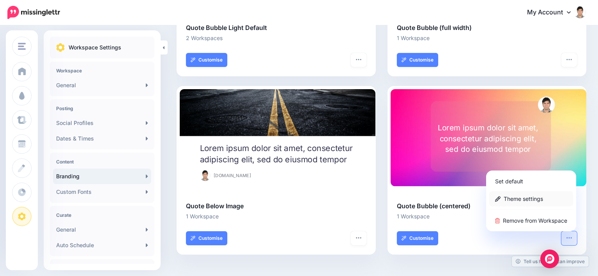
click at [543, 197] on link "Theme settings" at bounding box center [531, 198] width 84 height 15
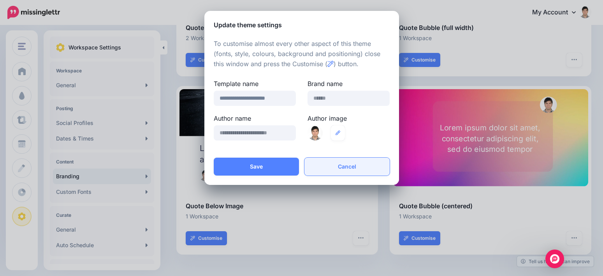
click at [361, 167] on button "Cancel" at bounding box center [347, 167] width 85 height 18
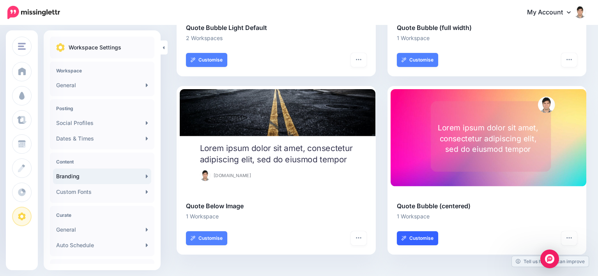
click at [421, 232] on link "Customise" at bounding box center [417, 238] width 41 height 14
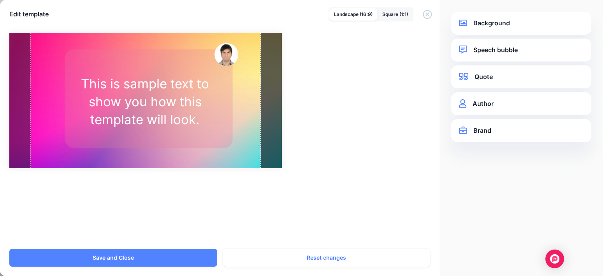
click at [483, 21] on link "Background" at bounding box center [521, 23] width 125 height 11
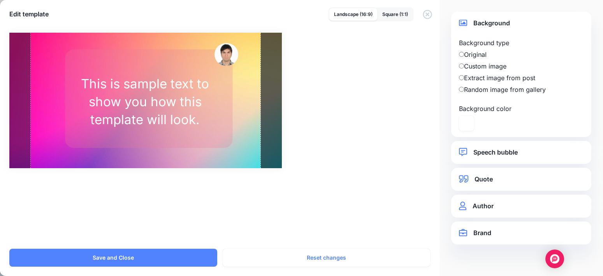
click at [476, 109] on label "Background color" at bounding box center [489, 108] width 60 height 9
click at [496, 121] on div "Background color ******* #FFFFFF" at bounding box center [489, 117] width 64 height 27
click at [466, 122] on icon at bounding box center [466, 123] width 15 height 15
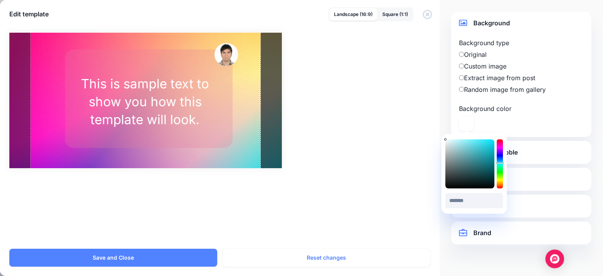
drag, startPoint x: 500, startPoint y: 157, endPoint x: 501, endPoint y: 163, distance: 5.9
click at [501, 163] on div at bounding box center [500, 163] width 6 height 49
drag, startPoint x: 474, startPoint y: 158, endPoint x: 477, endPoint y: 161, distance: 4.4
click at [477, 161] on div at bounding box center [470, 163] width 49 height 49
drag, startPoint x: 478, startPoint y: 143, endPoint x: 481, endPoint y: 149, distance: 7.0
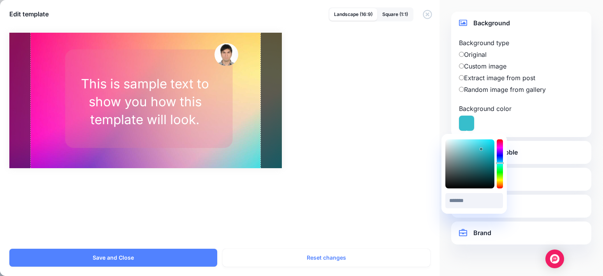
click at [481, 149] on div at bounding box center [470, 163] width 49 height 49
drag, startPoint x: 478, startPoint y: 145, endPoint x: 470, endPoint y: 143, distance: 8.9
click at [470, 143] on div at bounding box center [470, 163] width 49 height 49
click at [465, 169] on div at bounding box center [470, 163] width 49 height 49
type input "*******"
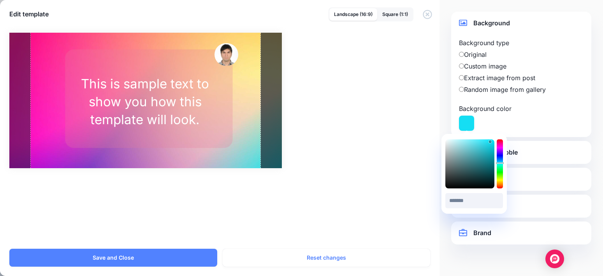
drag, startPoint x: 465, startPoint y: 155, endPoint x: 490, endPoint y: 142, distance: 29.1
click at [490, 142] on div at bounding box center [470, 163] width 49 height 49
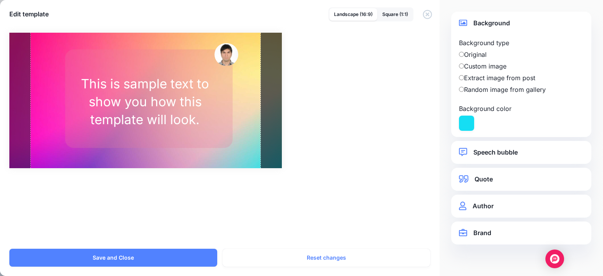
click at [508, 113] on div "Background color" at bounding box center [489, 117] width 64 height 27
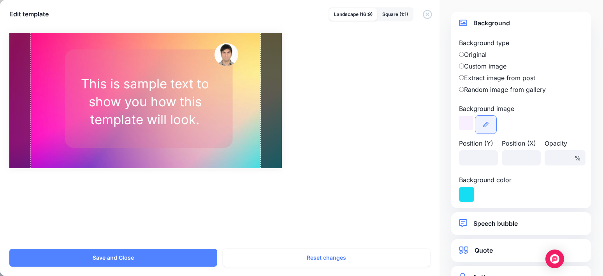
click at [487, 123] on icon at bounding box center [485, 124] width 5 height 5
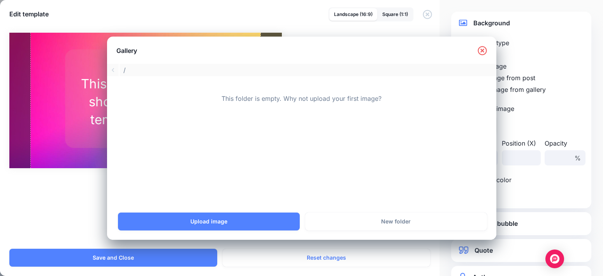
click at [115, 70] on div "/" at bounding box center [302, 70] width 390 height 12
click at [126, 70] on span "/" at bounding box center [309, 70] width 373 height 12
click at [481, 52] on icon at bounding box center [482, 50] width 9 height 9
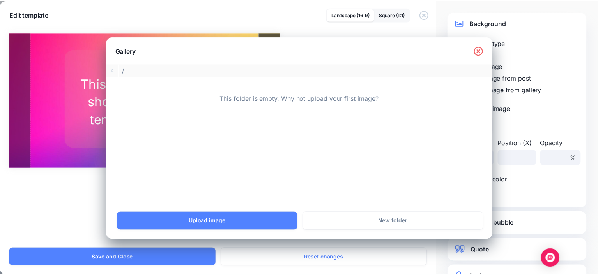
scroll to position [0, 0]
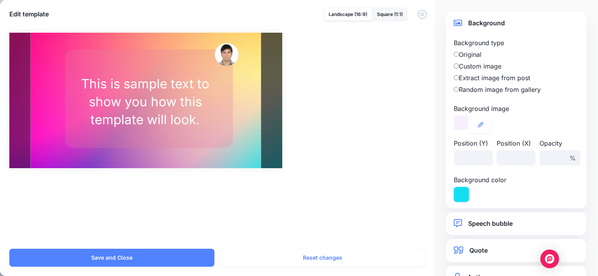
click at [454, 122] on div at bounding box center [460, 123] width 14 height 14
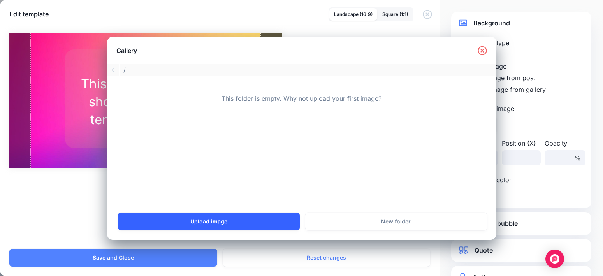
click at [220, 222] on link "Upload image" at bounding box center [209, 222] width 182 height 18
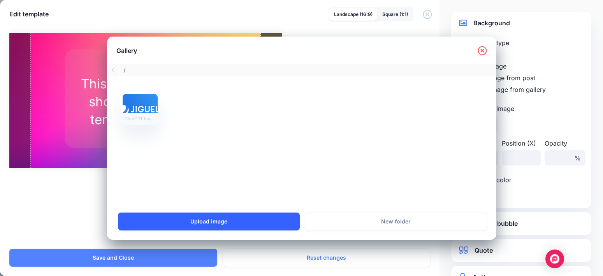
click at [242, 221] on link "Upload image" at bounding box center [209, 222] width 182 height 18
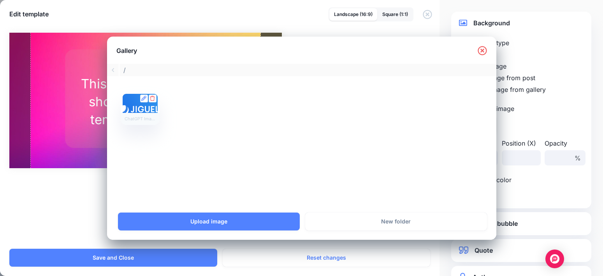
click at [132, 106] on div at bounding box center [140, 108] width 35 height 29
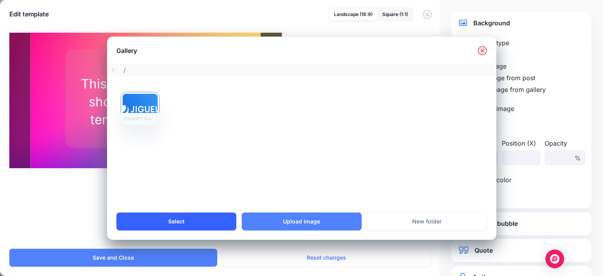
click at [187, 226] on link "Select" at bounding box center [176, 222] width 120 height 18
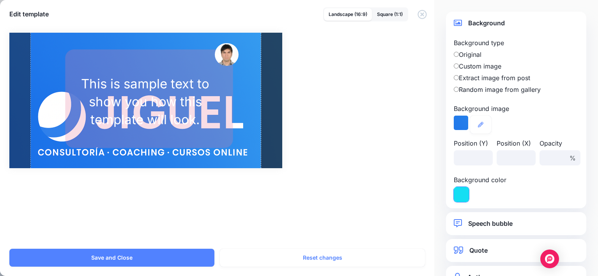
click at [464, 192] on icon at bounding box center [460, 194] width 15 height 15
click at [480, 198] on div "Background color" at bounding box center [483, 188] width 64 height 27
click at [478, 124] on icon at bounding box center [480, 124] width 5 height 5
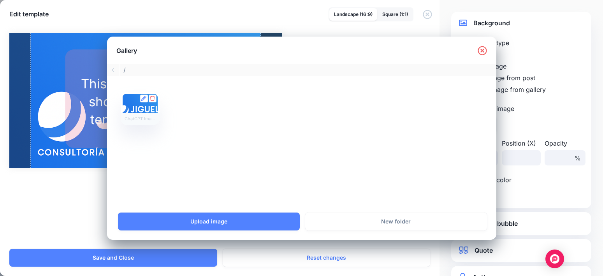
click at [151, 97] on icon at bounding box center [152, 98] width 5 height 5
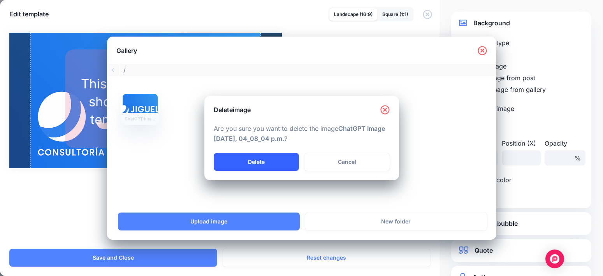
click at [263, 162] on link "Delete" at bounding box center [256, 162] width 85 height 18
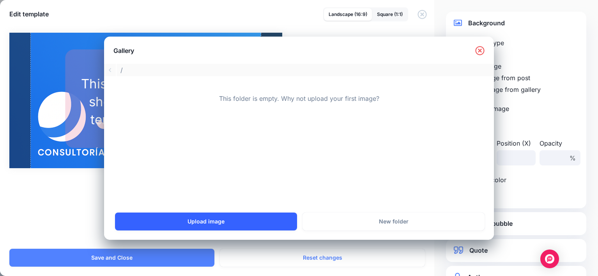
click at [207, 214] on link "Upload image" at bounding box center [206, 222] width 182 height 18
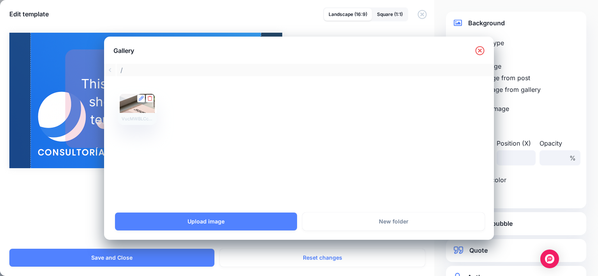
click at [127, 104] on div at bounding box center [137, 108] width 35 height 29
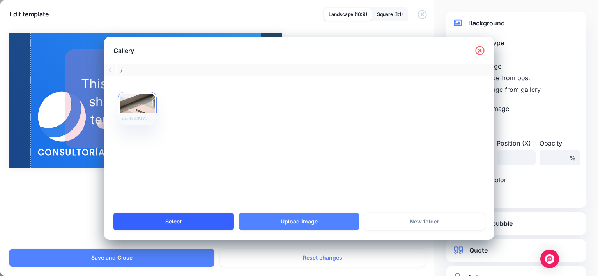
click at [184, 220] on link "Select" at bounding box center [173, 222] width 120 height 18
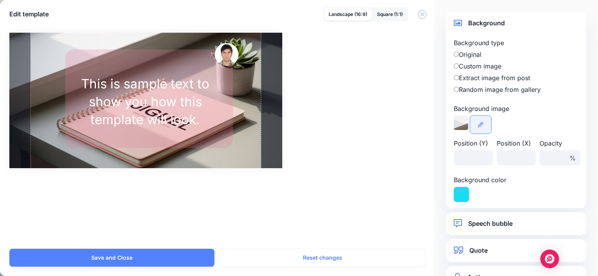
click at [479, 122] on icon at bounding box center [480, 124] width 5 height 5
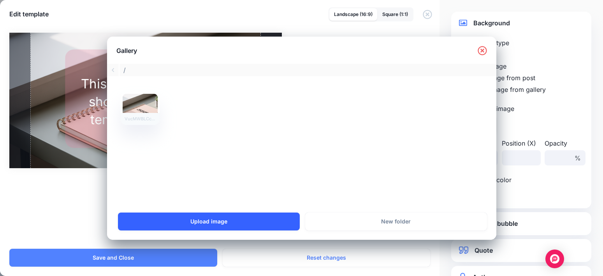
click at [198, 219] on link "Upload image" at bounding box center [209, 222] width 182 height 18
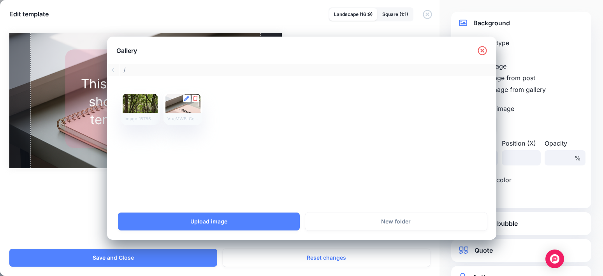
click at [196, 99] on icon at bounding box center [195, 98] width 5 height 5
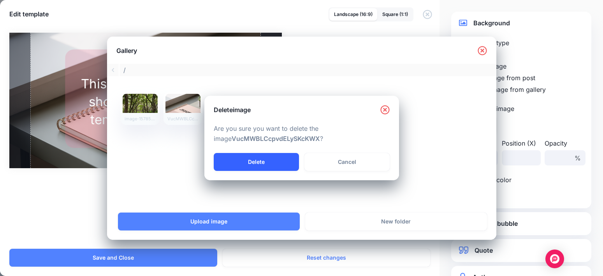
click at [252, 167] on link "Delete" at bounding box center [256, 162] width 85 height 18
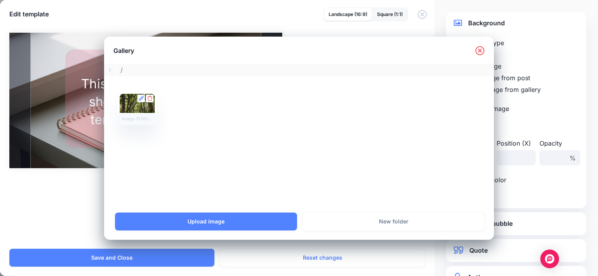
click at [137, 96] on link at bounding box center [141, 99] width 8 height 8
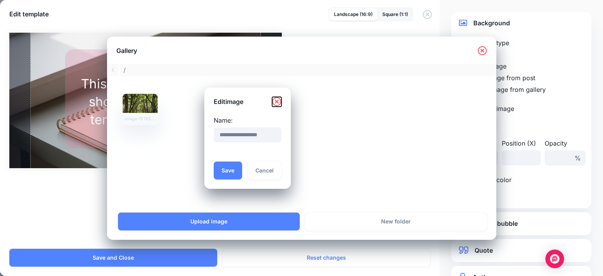
click at [282, 100] on icon "Close" at bounding box center [276, 101] width 9 height 9
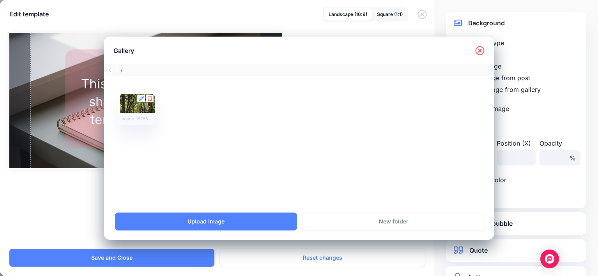
click at [134, 105] on div at bounding box center [137, 108] width 35 height 29
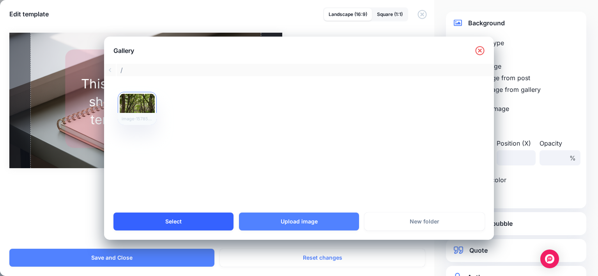
click at [189, 225] on link "Select" at bounding box center [173, 222] width 120 height 18
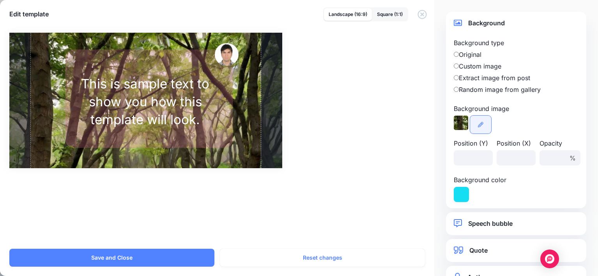
click at [482, 123] on icon at bounding box center [480, 124] width 5 height 5
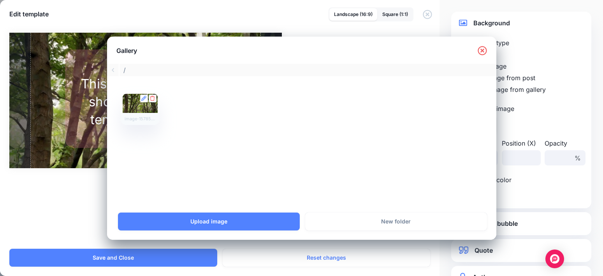
click at [150, 98] on icon at bounding box center [152, 98] width 5 height 5
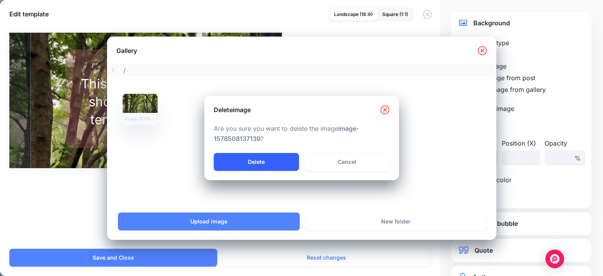
click at [253, 159] on link "Delete" at bounding box center [256, 162] width 85 height 18
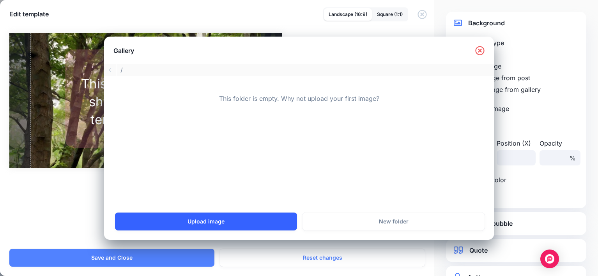
click at [206, 220] on link "Upload image" at bounding box center [206, 222] width 182 height 18
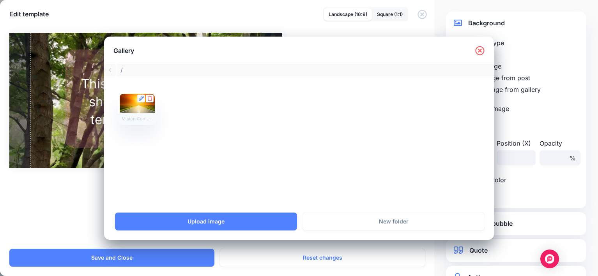
click at [127, 102] on div at bounding box center [137, 108] width 35 height 29
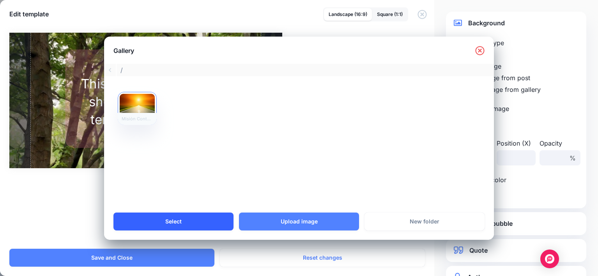
click at [191, 220] on link "Select" at bounding box center [173, 222] width 120 height 18
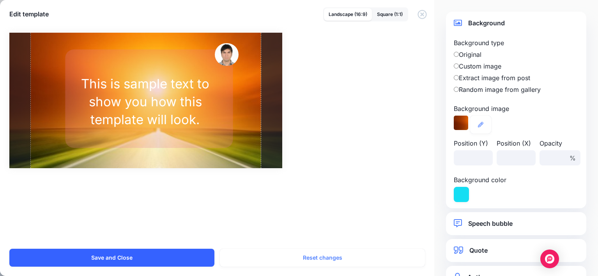
click at [162, 257] on button "Save and Close" at bounding box center [111, 258] width 205 height 18
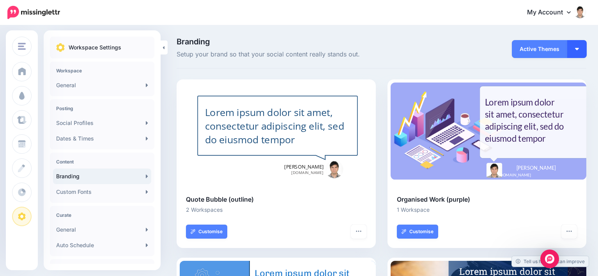
click at [582, 52] on button "button" at bounding box center [576, 49] width 19 height 18
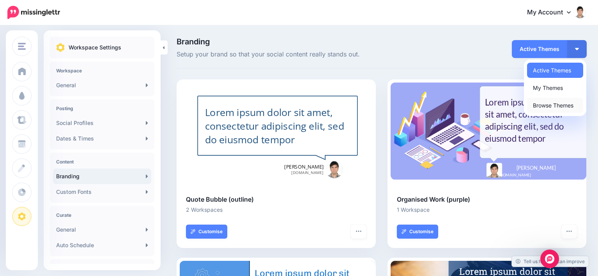
click at [552, 110] on link "Browse Themes" at bounding box center [555, 105] width 56 height 15
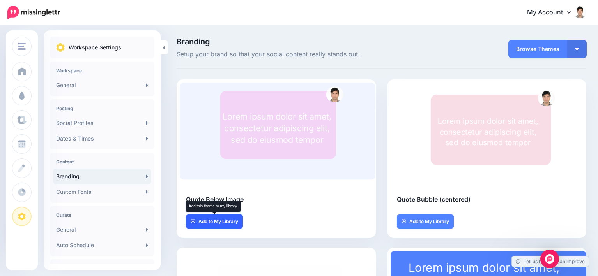
click at [216, 221] on span "Add to My Library" at bounding box center [218, 221] width 40 height 5
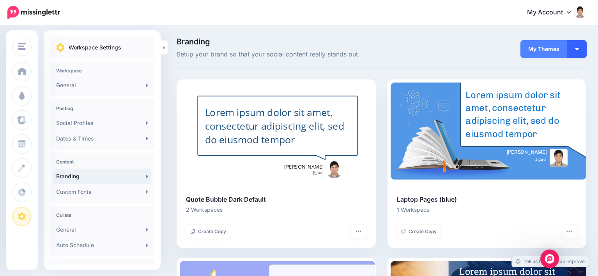
click at [585, 48] on button "button" at bounding box center [576, 49] width 19 height 18
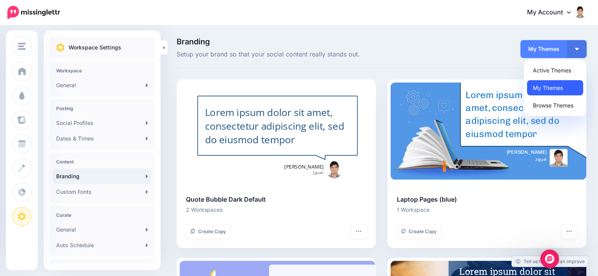
click at [565, 86] on link "My Themes" at bounding box center [555, 87] width 56 height 15
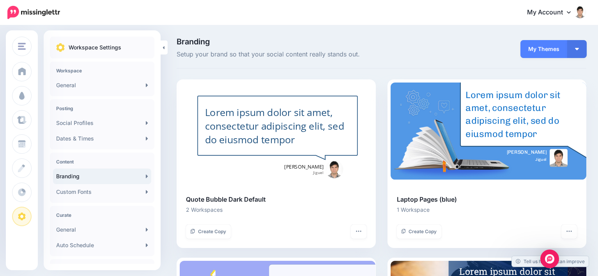
click at [442, 46] on p "Branding Setup your brand so that your social content really stands out." at bounding box center [310, 49] width 269 height 22
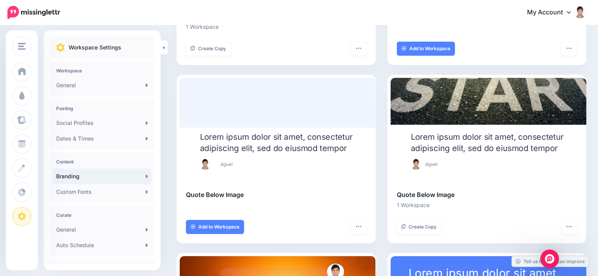
scroll to position [891, 0]
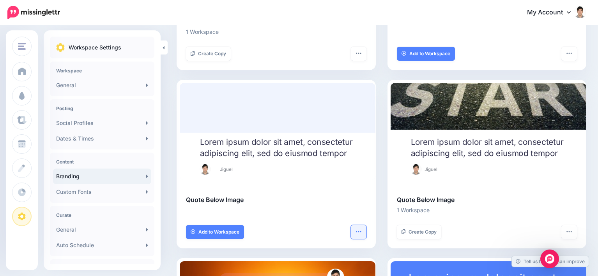
click at [358, 233] on icon "button" at bounding box center [358, 232] width 6 height 6
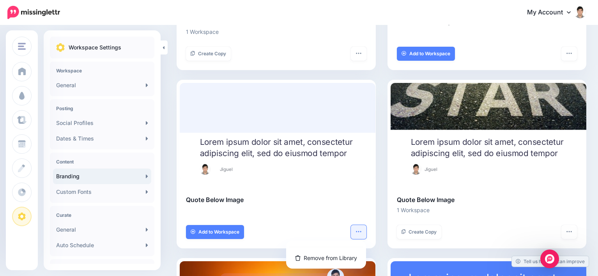
click at [358, 233] on icon "button" at bounding box center [358, 232] width 6 height 6
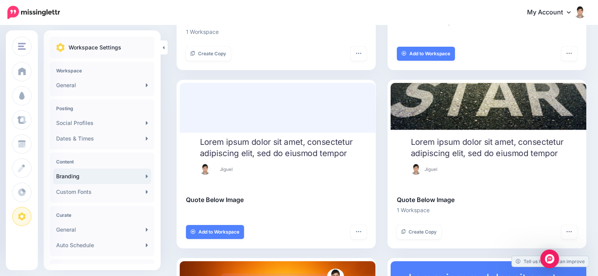
click at [217, 103] on div at bounding box center [278, 131] width 196 height 97
click at [211, 231] on span "Add to Workspace" at bounding box center [218, 232] width 41 height 5
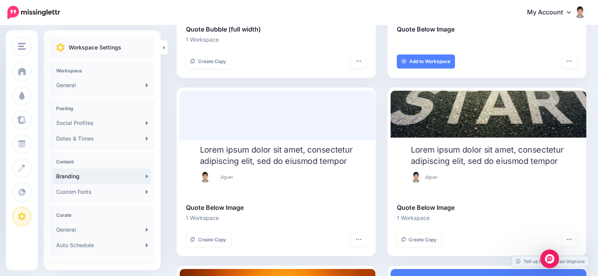
scroll to position [896, 0]
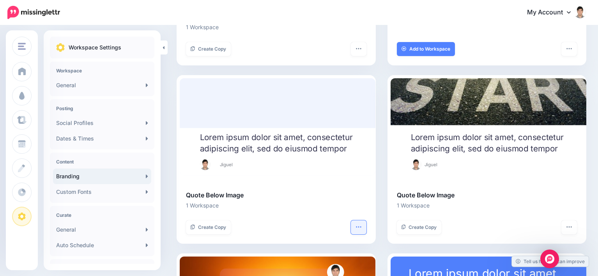
click at [356, 226] on button "button" at bounding box center [359, 227] width 16 height 14
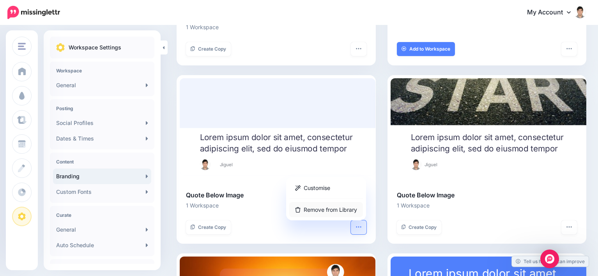
click at [333, 212] on link "Remove from Library" at bounding box center [326, 209] width 74 height 15
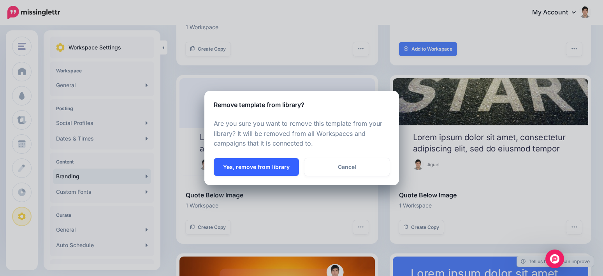
click at [264, 168] on button "Yes, remove from library" at bounding box center [256, 167] width 85 height 18
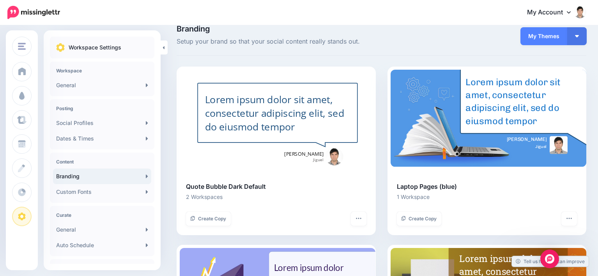
scroll to position [0, 0]
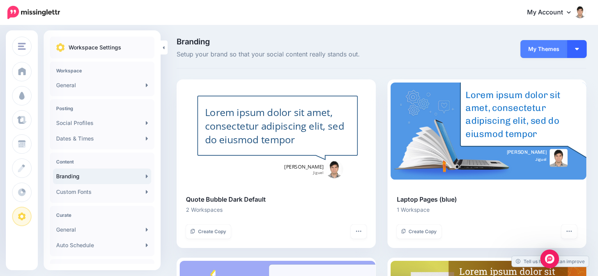
click at [580, 52] on button "button" at bounding box center [576, 49] width 19 height 18
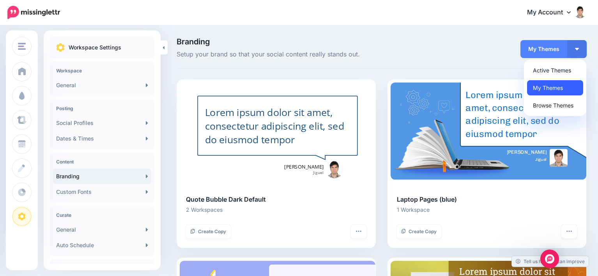
click at [562, 87] on link "My Themes" at bounding box center [555, 87] width 56 height 15
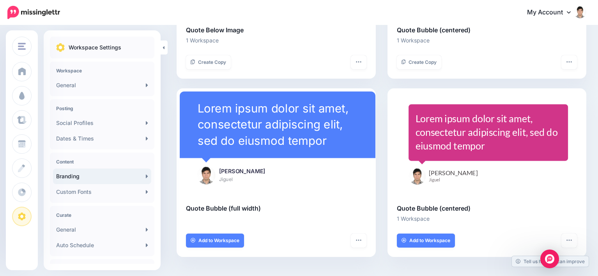
scroll to position [1063, 0]
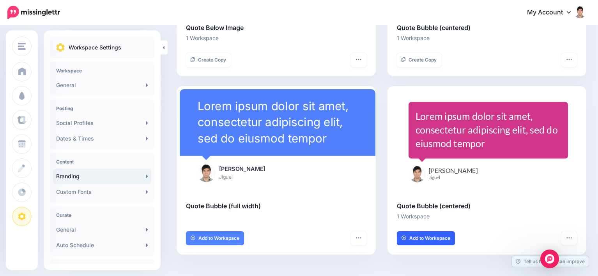
click at [419, 242] on link "Add to Workspace" at bounding box center [426, 238] width 58 height 14
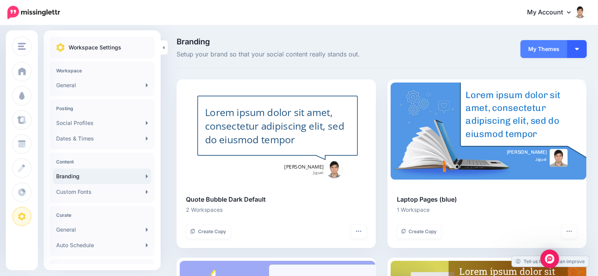
click at [578, 50] on button "button" at bounding box center [576, 49] width 19 height 18
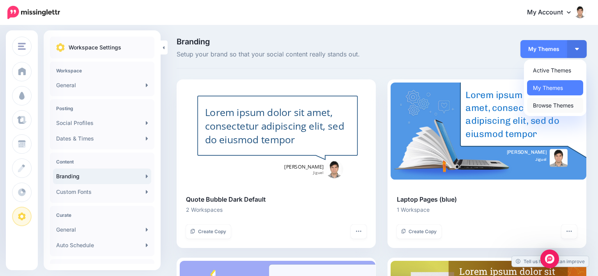
click at [564, 105] on link "Browse Themes" at bounding box center [555, 105] width 56 height 15
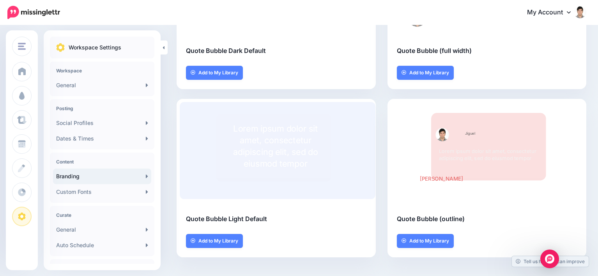
scroll to position [320, 0]
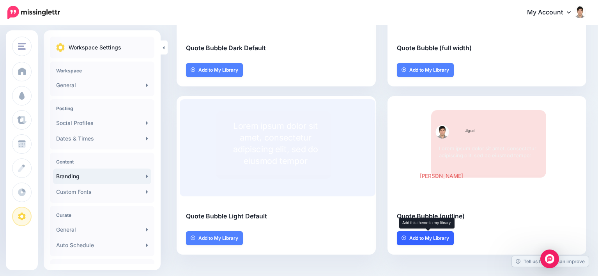
click at [428, 237] on span "Add to My Library" at bounding box center [429, 238] width 40 height 5
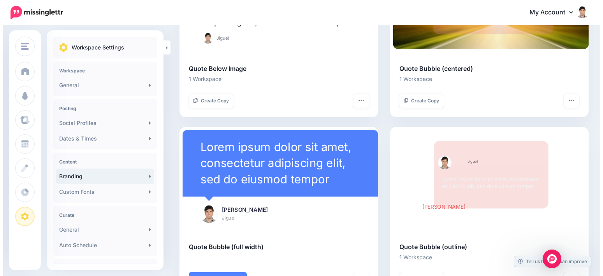
scroll to position [1091, 0]
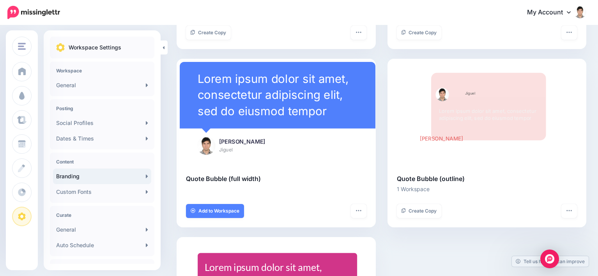
click at [472, 106] on div "Lorem ipsum dolor sit amet, consectetur adipiscing elit, sed do eiusmod tempor" at bounding box center [490, 115] width 102 height 50
click at [572, 209] on icon "button" at bounding box center [569, 211] width 6 height 6
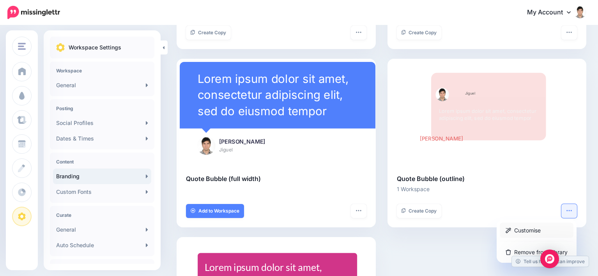
click at [532, 228] on link "Customise" at bounding box center [536, 230] width 74 height 15
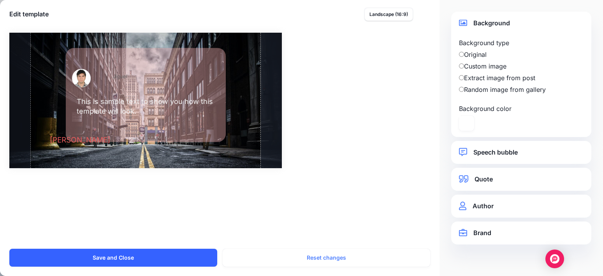
click at [122, 264] on button "Save and Close" at bounding box center [113, 258] width 208 height 18
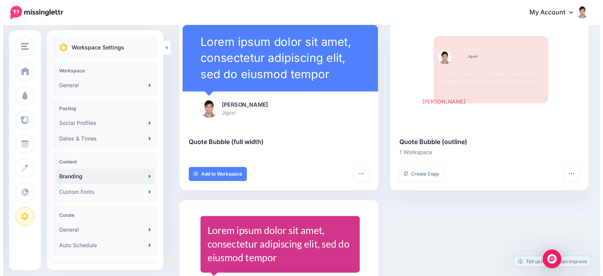
scroll to position [1130, 0]
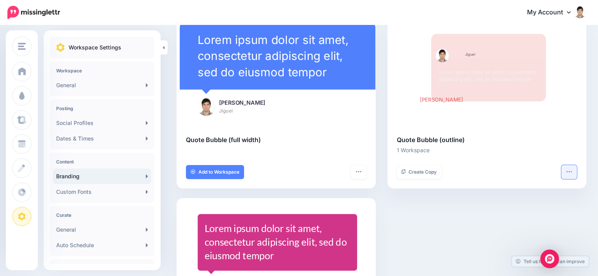
click at [571, 171] on icon "button" at bounding box center [568, 171] width 5 height 1
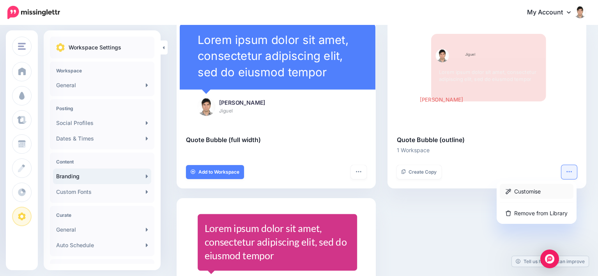
click at [542, 192] on link "Customise" at bounding box center [536, 191] width 74 height 15
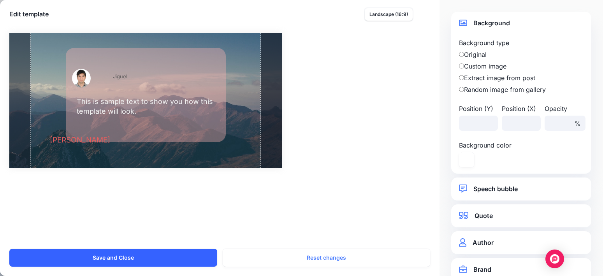
click at [138, 257] on button "Save and Close" at bounding box center [113, 258] width 208 height 18
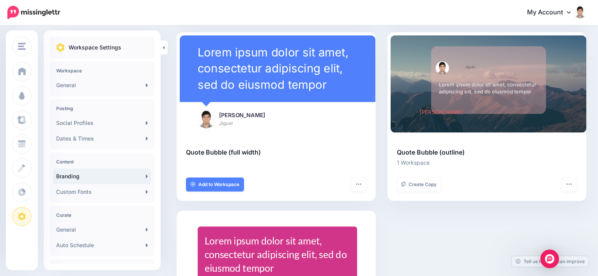
scroll to position [1125, 0]
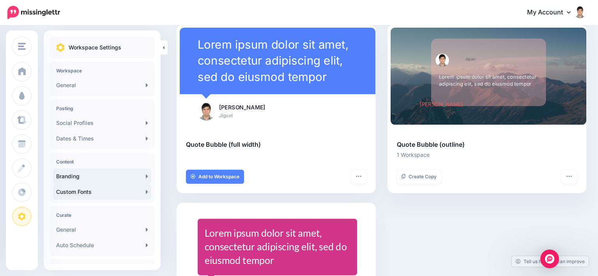
click at [97, 195] on link "Custom Fonts" at bounding box center [102, 192] width 98 height 16
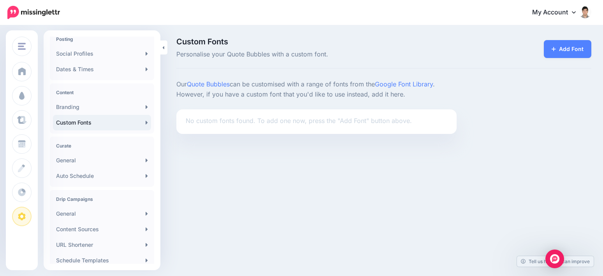
scroll to position [78, 0]
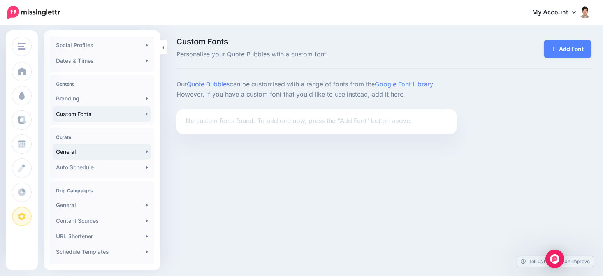
click at [75, 155] on link "General" at bounding box center [102, 152] width 98 height 16
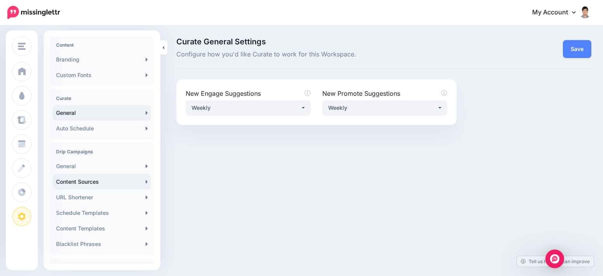
scroll to position [78, 0]
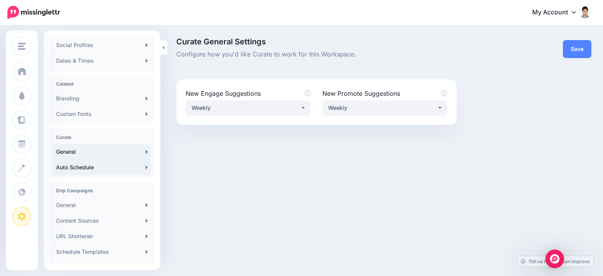
click at [81, 166] on link "Auto Schedule" at bounding box center [102, 168] width 98 height 16
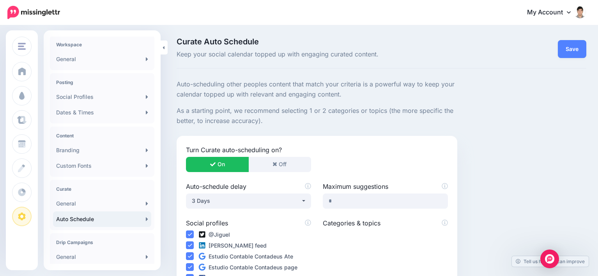
scroll to position [39, 0]
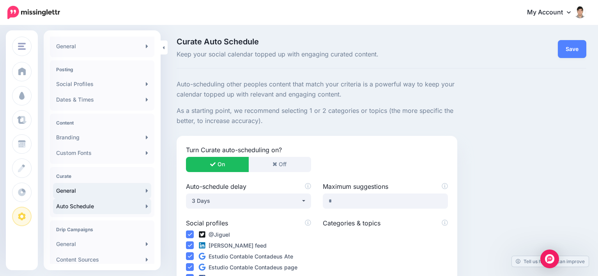
click at [78, 191] on link "General" at bounding box center [102, 191] width 98 height 16
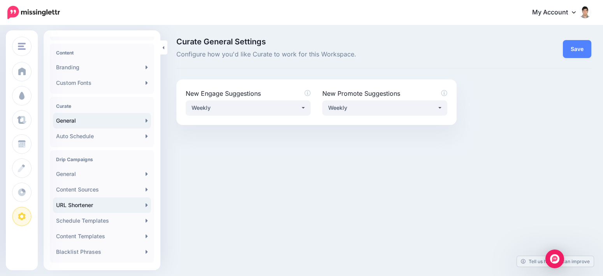
scroll to position [117, 0]
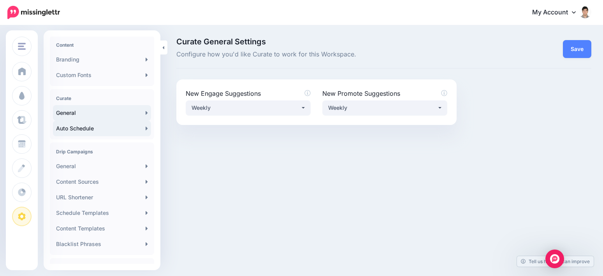
click at [79, 131] on link "Auto Schedule" at bounding box center [102, 129] width 98 height 16
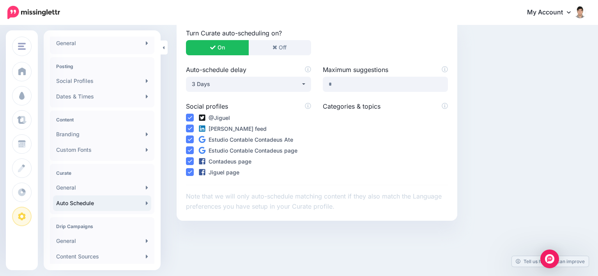
scroll to position [117, 0]
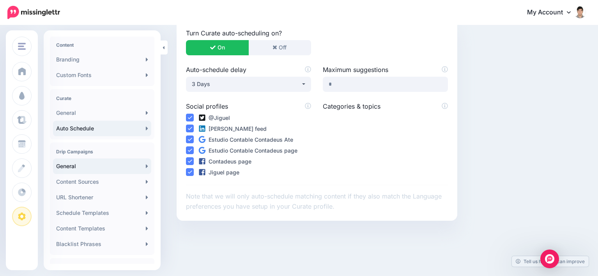
click at [76, 167] on link "General" at bounding box center [102, 167] width 98 height 16
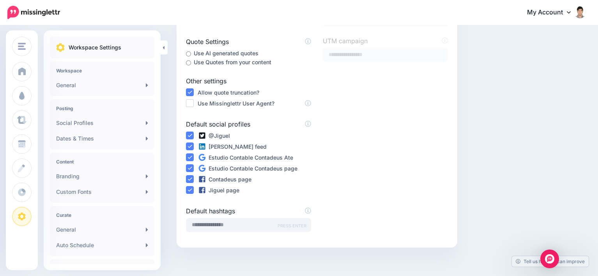
scroll to position [232, 0]
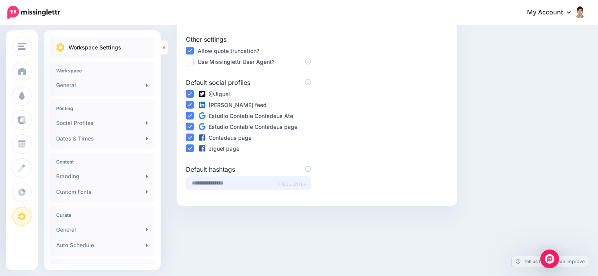
click at [227, 182] on input "text" at bounding box center [248, 183] width 125 height 14
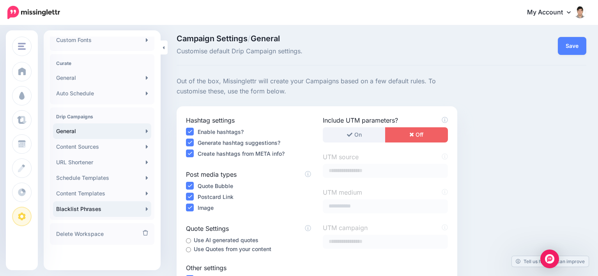
scroll to position [156, 0]
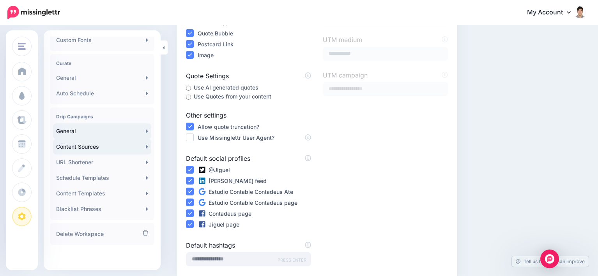
click at [85, 146] on link "Content Sources" at bounding box center [102, 147] width 98 height 16
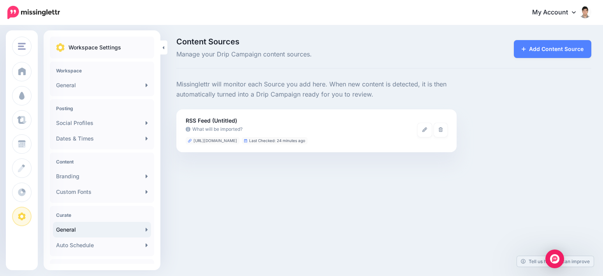
scroll to position [152, 0]
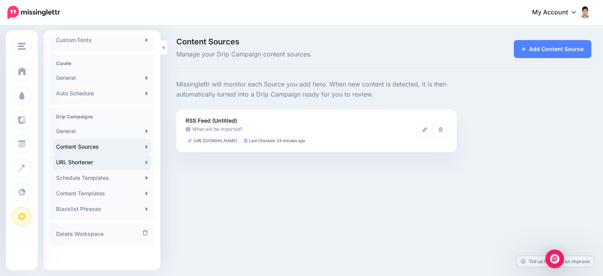
click at [83, 163] on link "URL Shortener" at bounding box center [102, 163] width 98 height 16
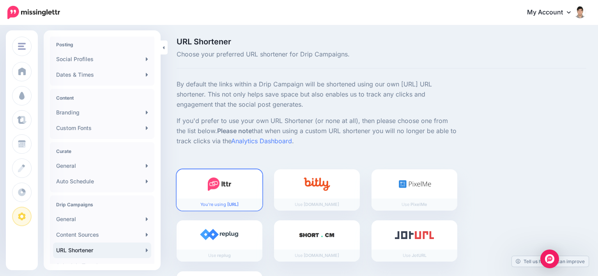
scroll to position [152, 0]
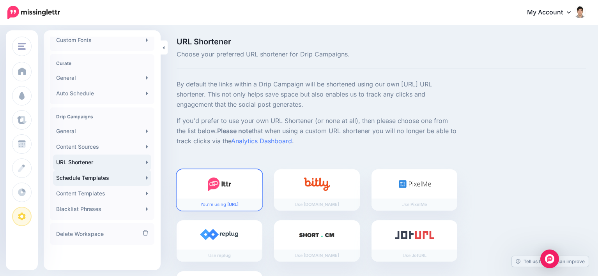
click at [86, 178] on link "Schedule Templates" at bounding box center [102, 178] width 98 height 16
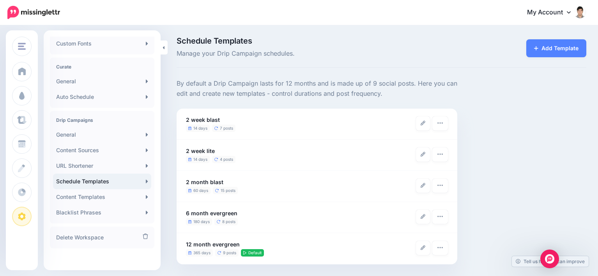
scroll to position [152, 0]
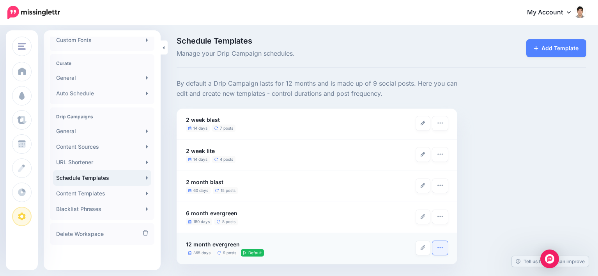
click at [444, 248] on button "button" at bounding box center [440, 248] width 16 height 14
click at [89, 191] on link "Content Templates" at bounding box center [102, 194] width 98 height 16
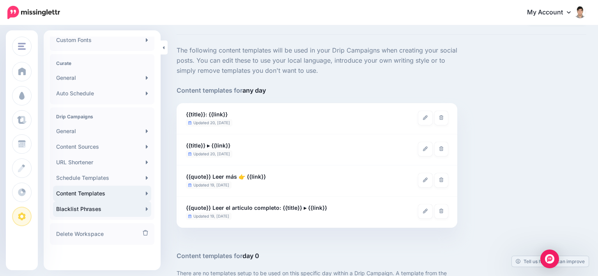
scroll to position [156, 0]
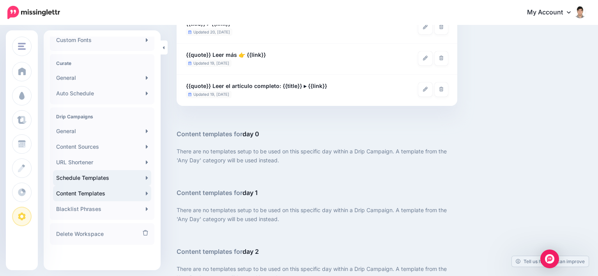
click at [81, 180] on link "Schedule Templates" at bounding box center [102, 178] width 98 height 16
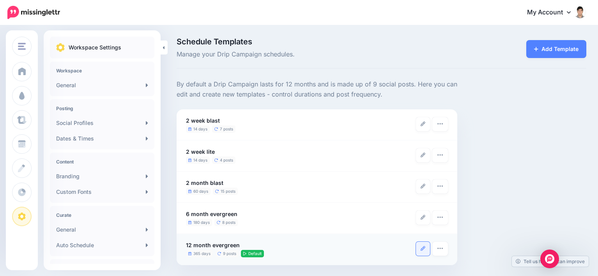
click at [419, 250] on link at bounding box center [423, 249] width 14 height 14
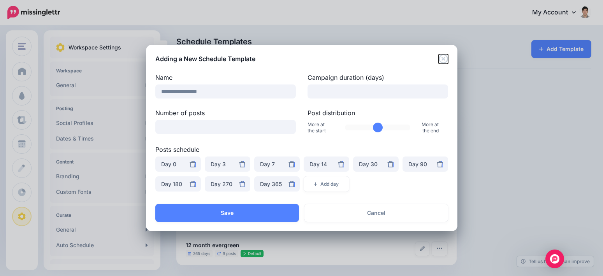
click at [442, 58] on icon "Close" at bounding box center [443, 58] width 9 height 9
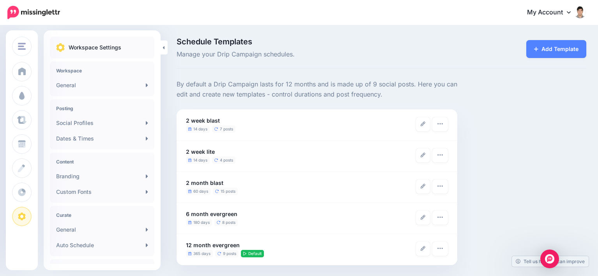
click at [537, 159] on div "By default a Drip Campaign lasts for 12 months and is made up of 9 social posts…" at bounding box center [381, 172] width 421 height 186
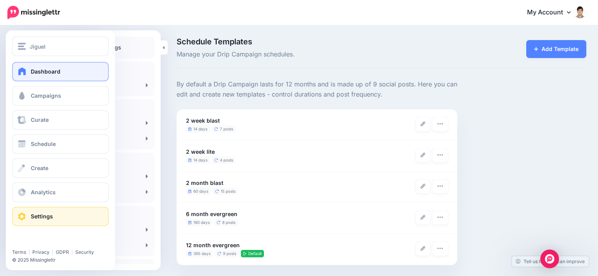
click at [44, 67] on link "Dashboard" at bounding box center [60, 71] width 97 height 19
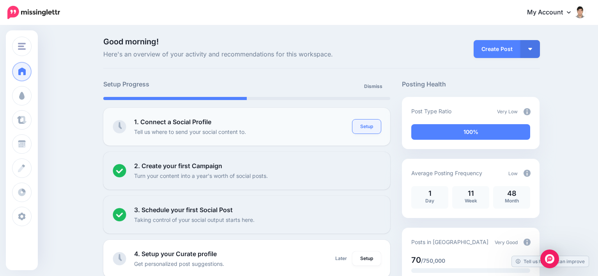
click at [373, 125] on link "Setup" at bounding box center [366, 127] width 28 height 14
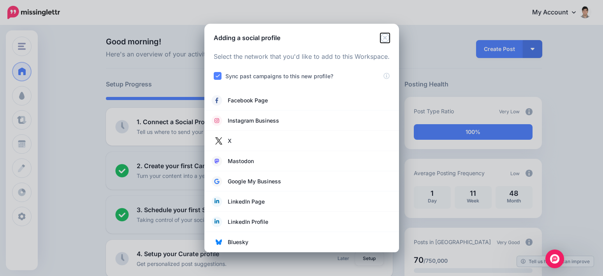
click at [387, 35] on icon "Close" at bounding box center [385, 37] width 9 height 9
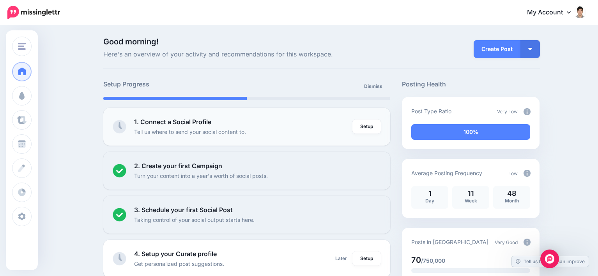
click at [113, 127] on li "1. Connect a Social Profile Tell us where to send your social content to. Setup" at bounding box center [246, 127] width 287 height 38
click at [122, 127] on img at bounding box center [120, 127] width 14 height 14
click at [374, 125] on link "Setup" at bounding box center [366, 127] width 28 height 14
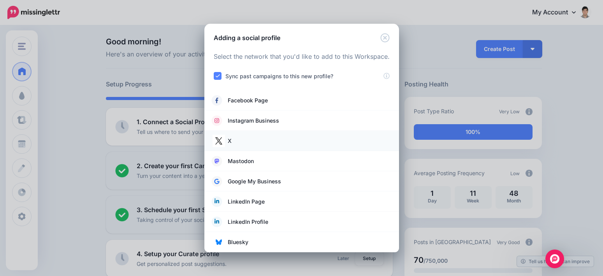
click at [248, 144] on link "X" at bounding box center [301, 141] width 179 height 11
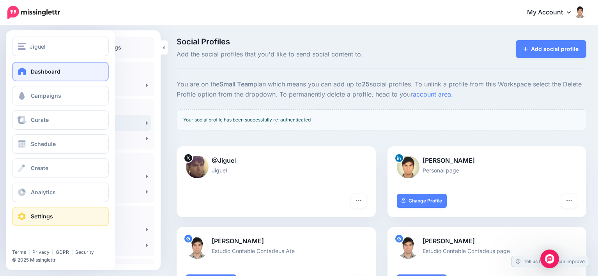
click at [41, 69] on span "Dashboard" at bounding box center [46, 71] width 30 height 7
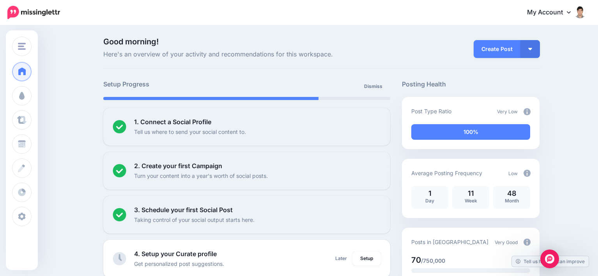
click at [530, 112] on img at bounding box center [526, 111] width 7 height 7
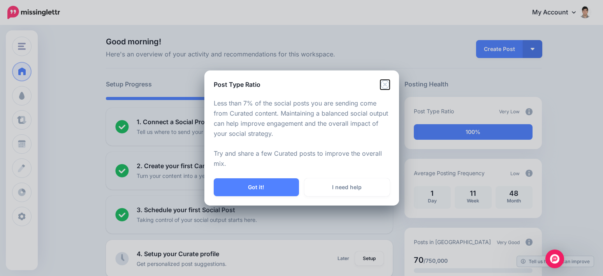
click at [383, 84] on icon "Close" at bounding box center [385, 84] width 9 height 9
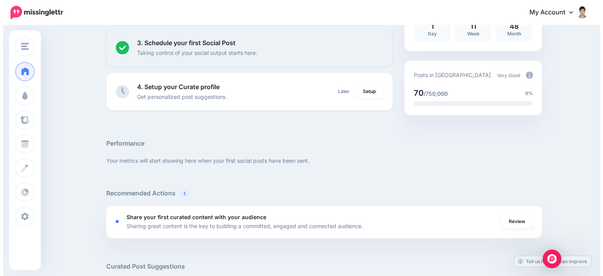
scroll to position [156, 0]
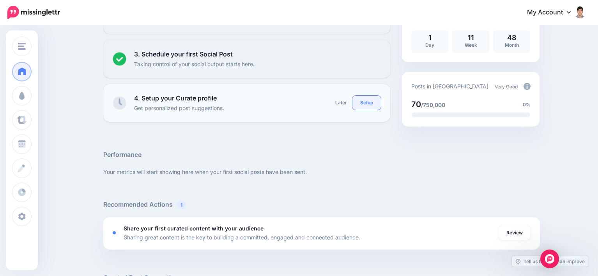
click at [367, 103] on link "Setup" at bounding box center [366, 103] width 28 height 14
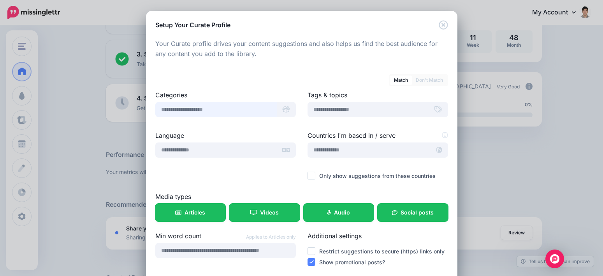
click at [239, 113] on input "text" at bounding box center [216, 109] width 122 height 15
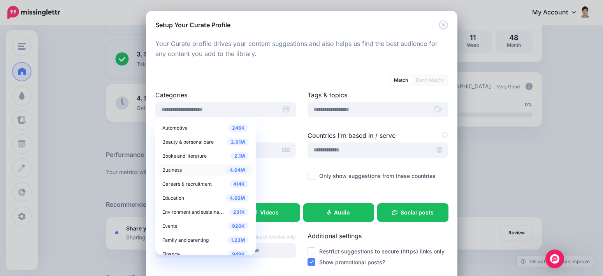
click at [209, 168] on div "4.64M Business" at bounding box center [205, 169] width 86 height 9
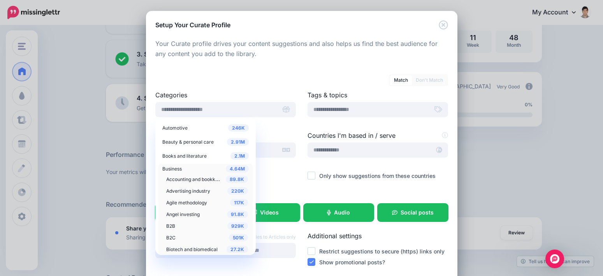
click at [208, 180] on span "Accounting and bookkeeping" at bounding box center [198, 179] width 64 height 7
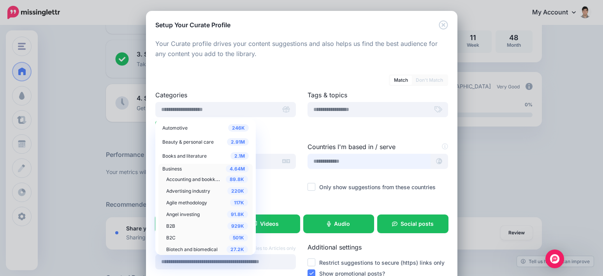
click at [353, 161] on input "text" at bounding box center [369, 161] width 123 height 15
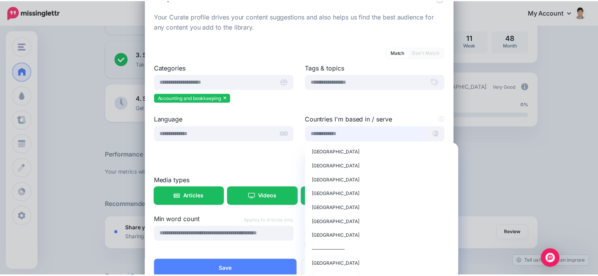
scroll to position [50, 0]
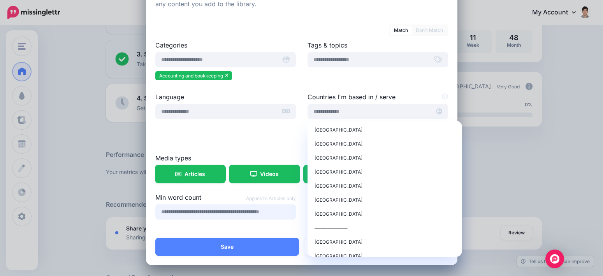
click at [224, 209] on input "number" at bounding box center [225, 212] width 141 height 15
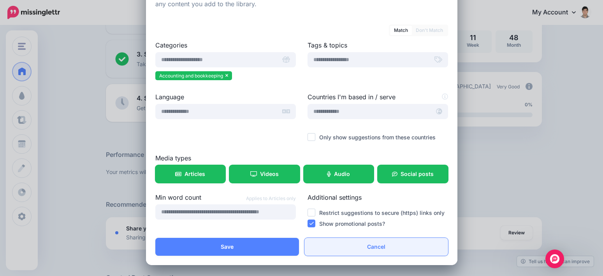
click at [372, 249] on link "Cancel" at bounding box center [377, 247] width 144 height 18
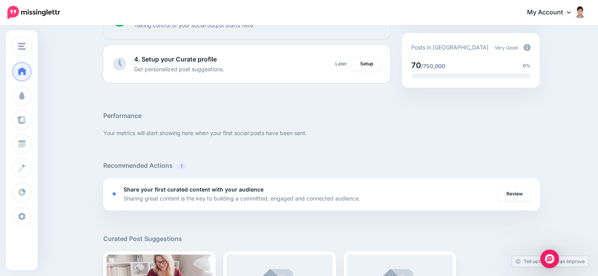
scroll to position [0, 0]
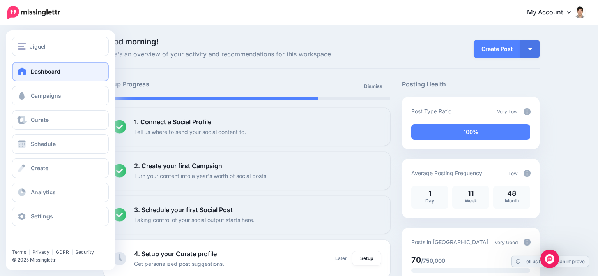
click at [44, 70] on span "Dashboard" at bounding box center [46, 71] width 30 height 7
click at [37, 95] on span "Campaigns" at bounding box center [46, 95] width 30 height 7
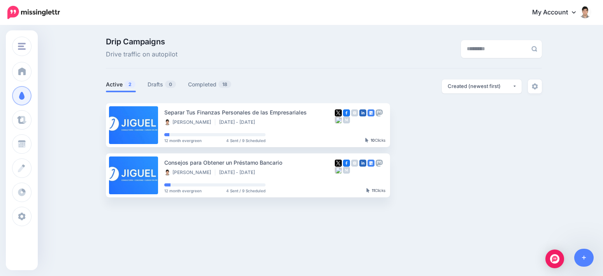
click at [262, 31] on div "Drip Campaigns Drive traffic on autopilot Active 2 0 18" at bounding box center [301, 120] width 603 height 189
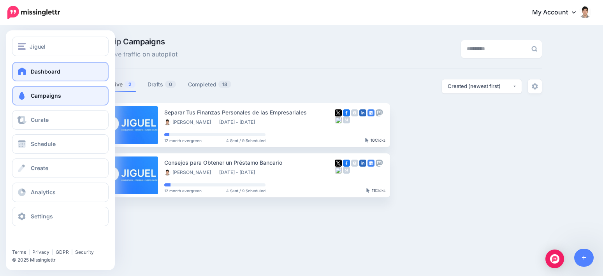
click at [37, 65] on link "Dashboard" at bounding box center [60, 71] width 97 height 19
